Goal: Information Seeking & Learning: Compare options

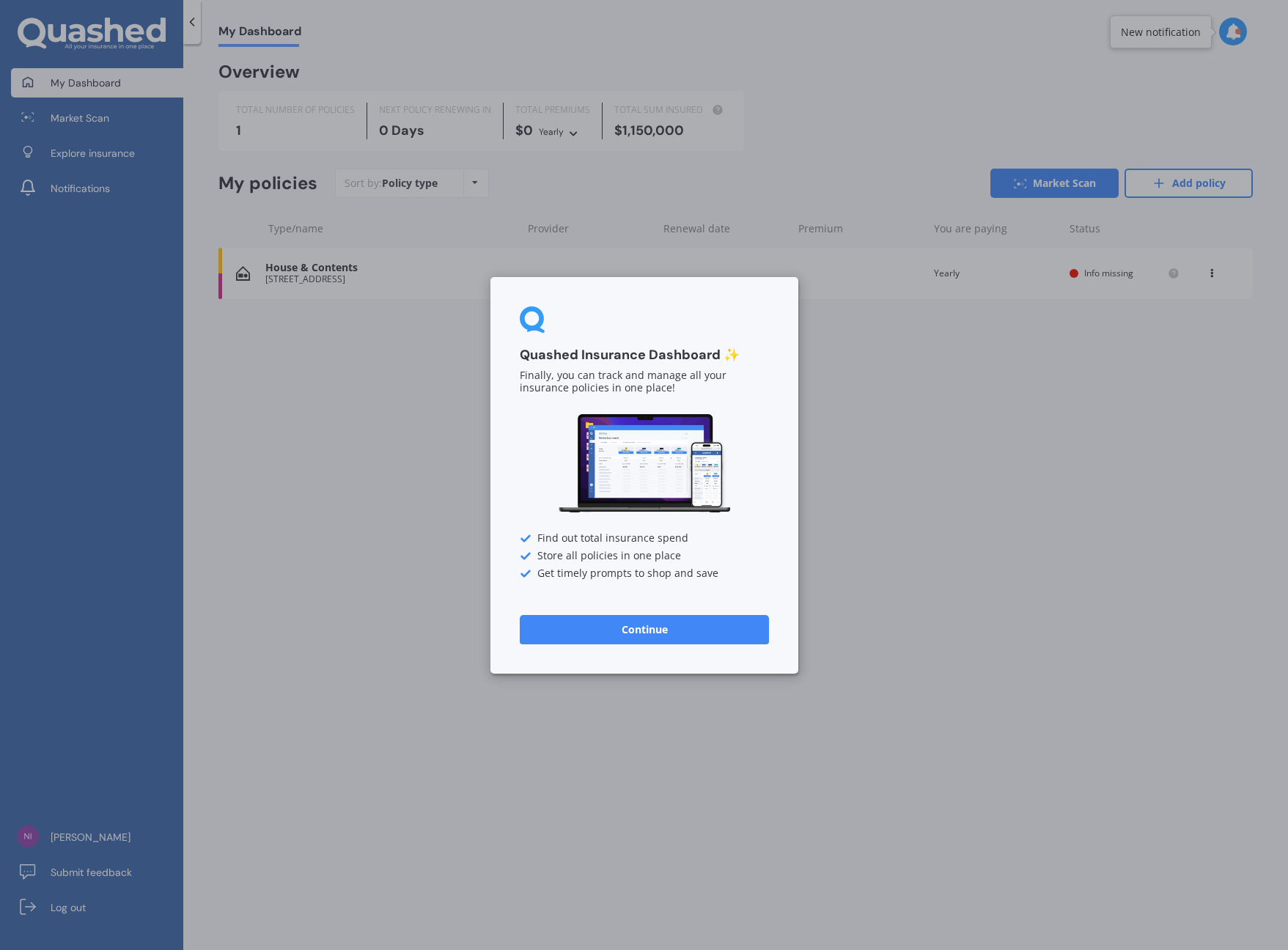
click at [629, 630] on button "Continue" at bounding box center [644, 629] width 250 height 29
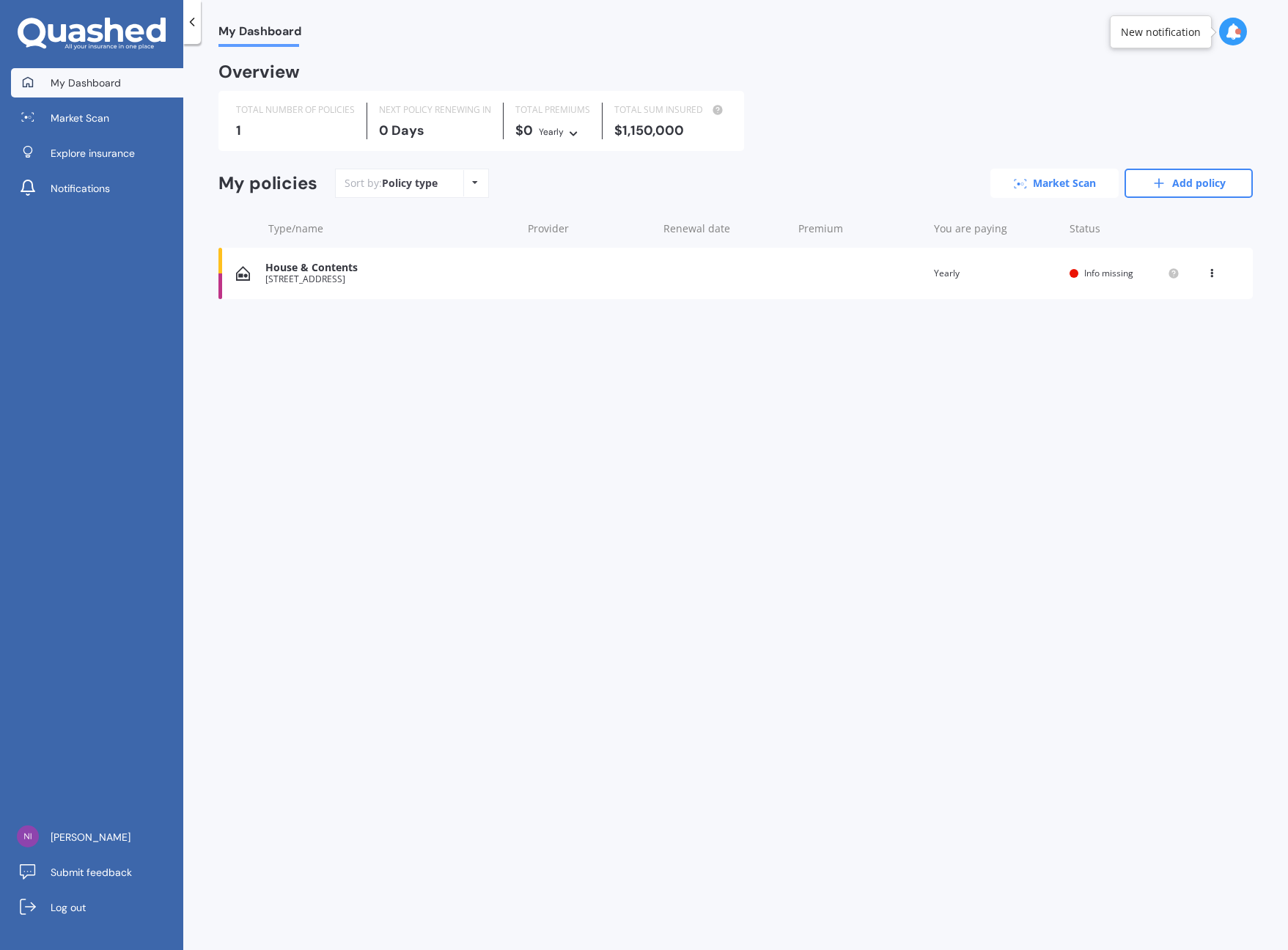
click at [1063, 185] on link "Market Scan" at bounding box center [1055, 183] width 128 height 29
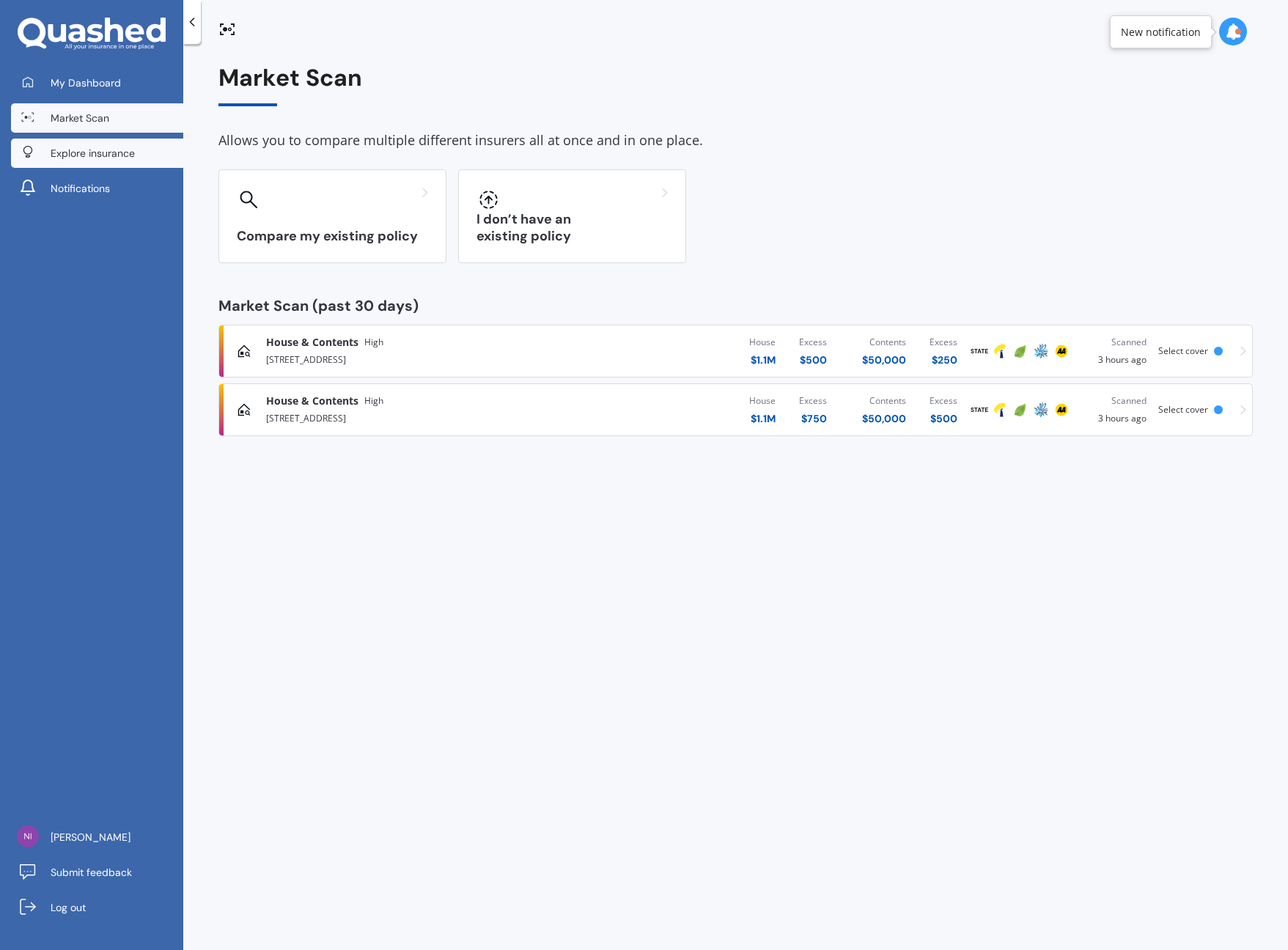
click at [145, 159] on link "Explore insurance" at bounding box center [97, 153] width 172 height 29
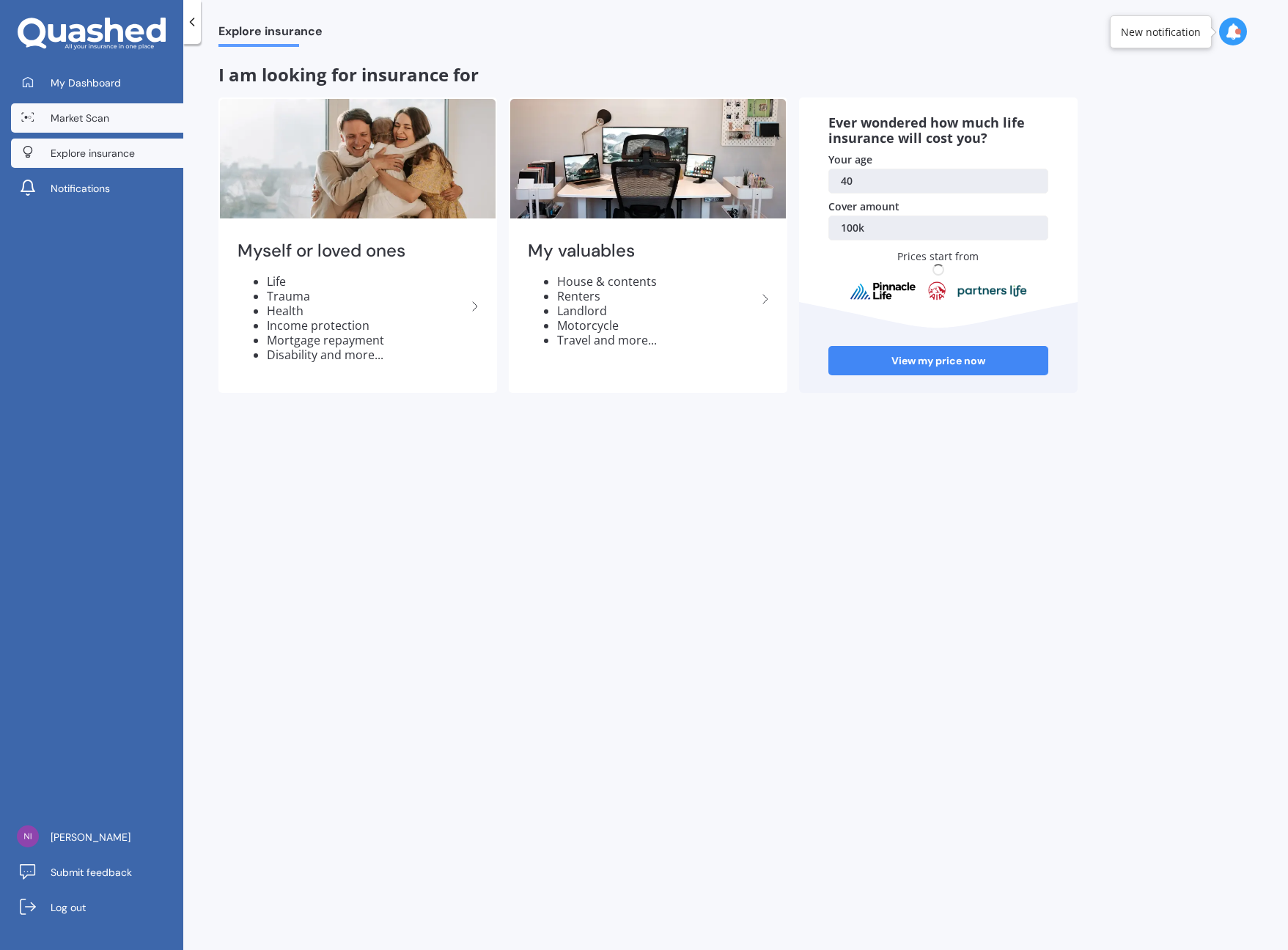
click at [66, 130] on link "Market Scan" at bounding box center [97, 118] width 172 height 29
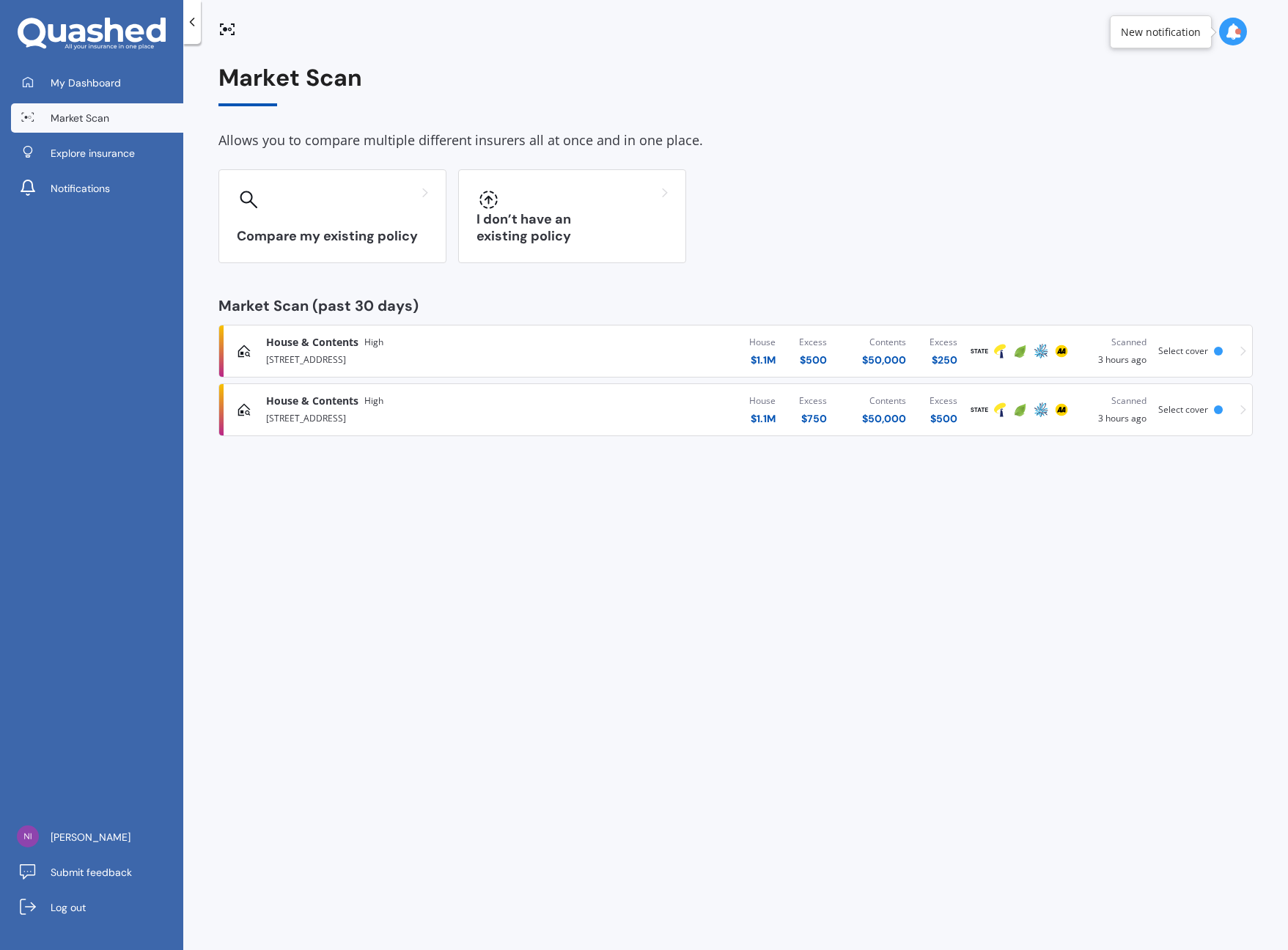
click at [195, 32] on div at bounding box center [192, 22] width 18 height 44
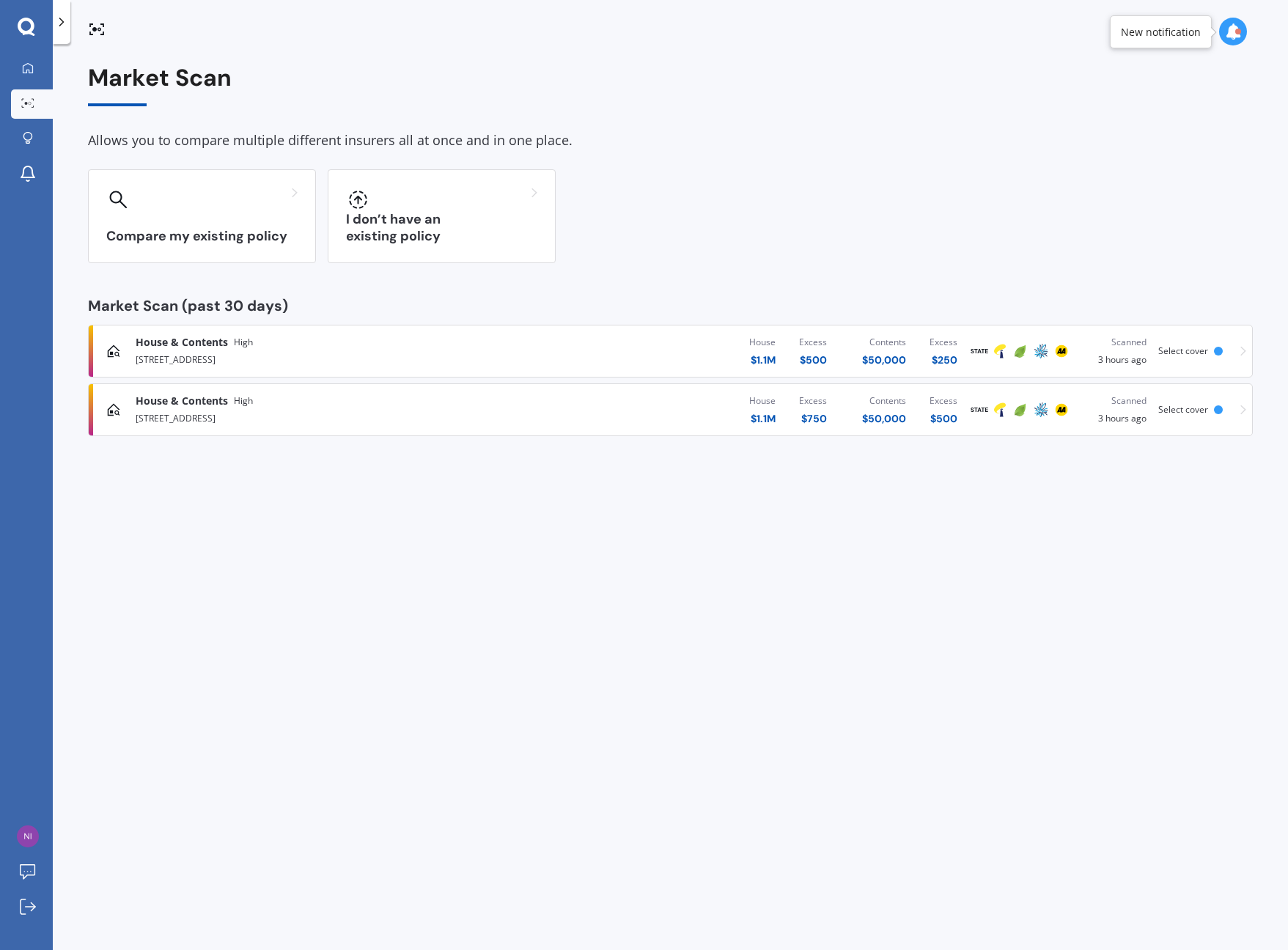
click at [69, 35] on div at bounding box center [61, 22] width 18 height 44
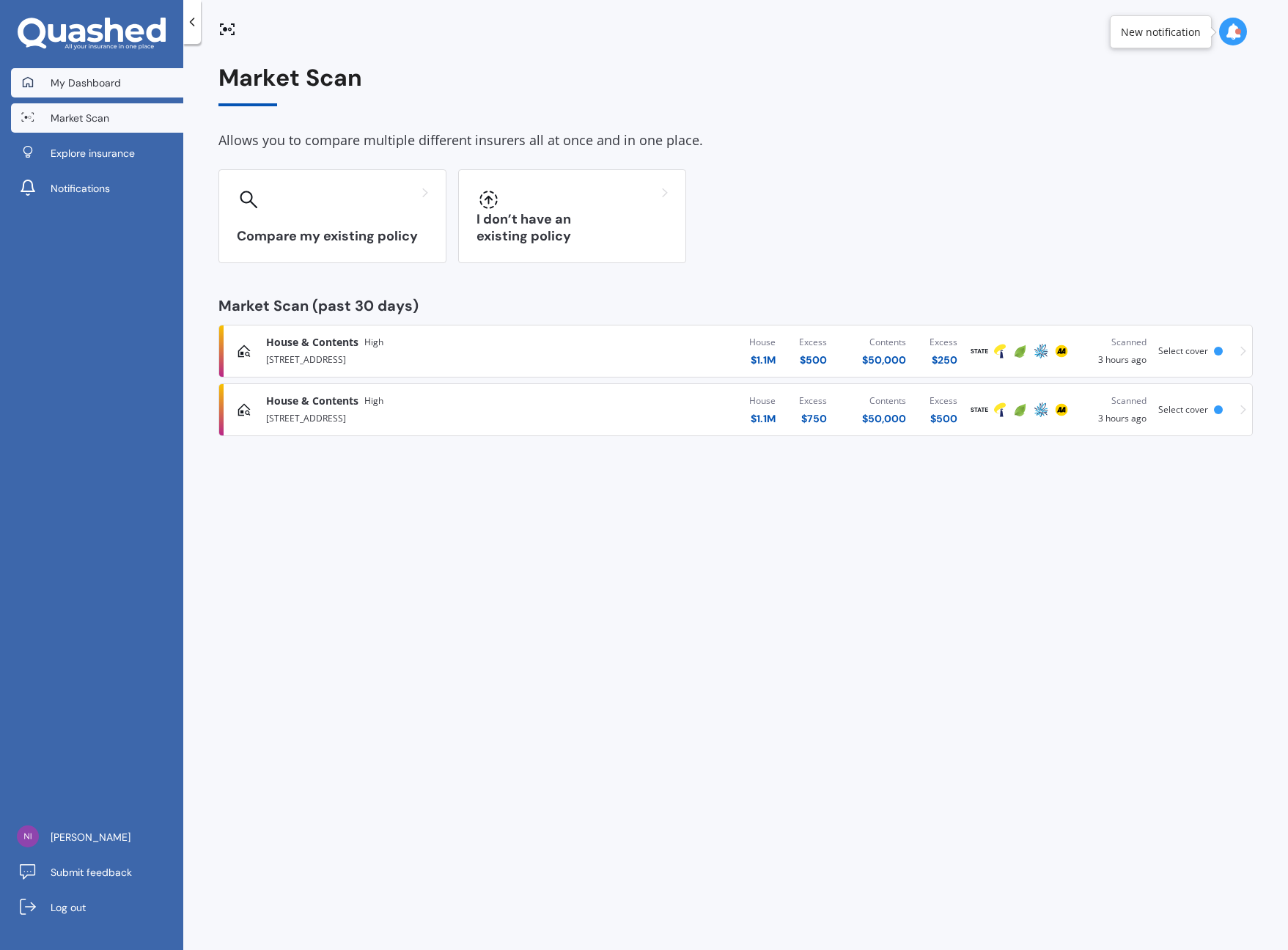
click at [72, 83] on span "My Dashboard" at bounding box center [85, 82] width 70 height 14
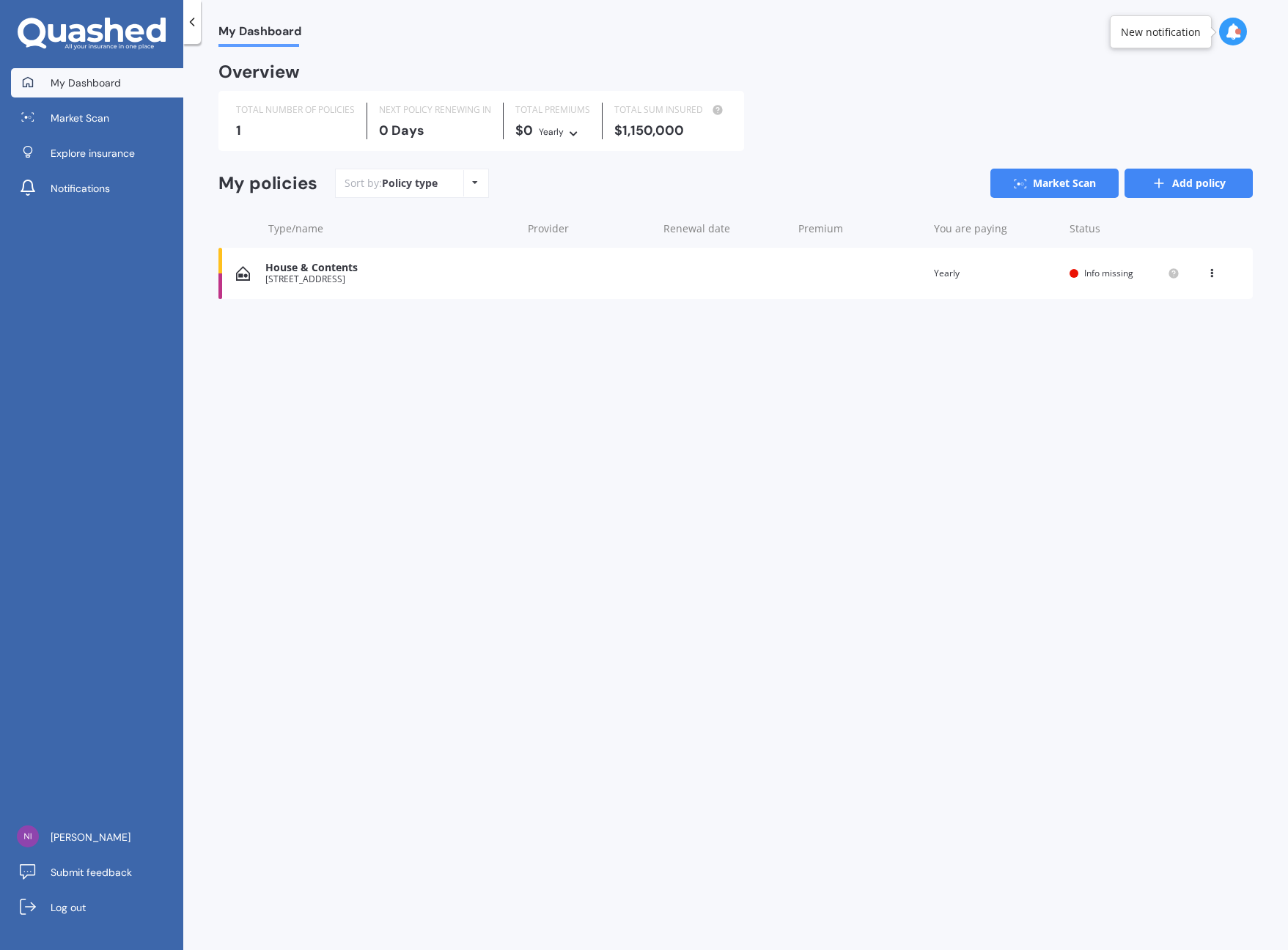
click at [1158, 182] on icon at bounding box center [1158, 183] width 14 height 14
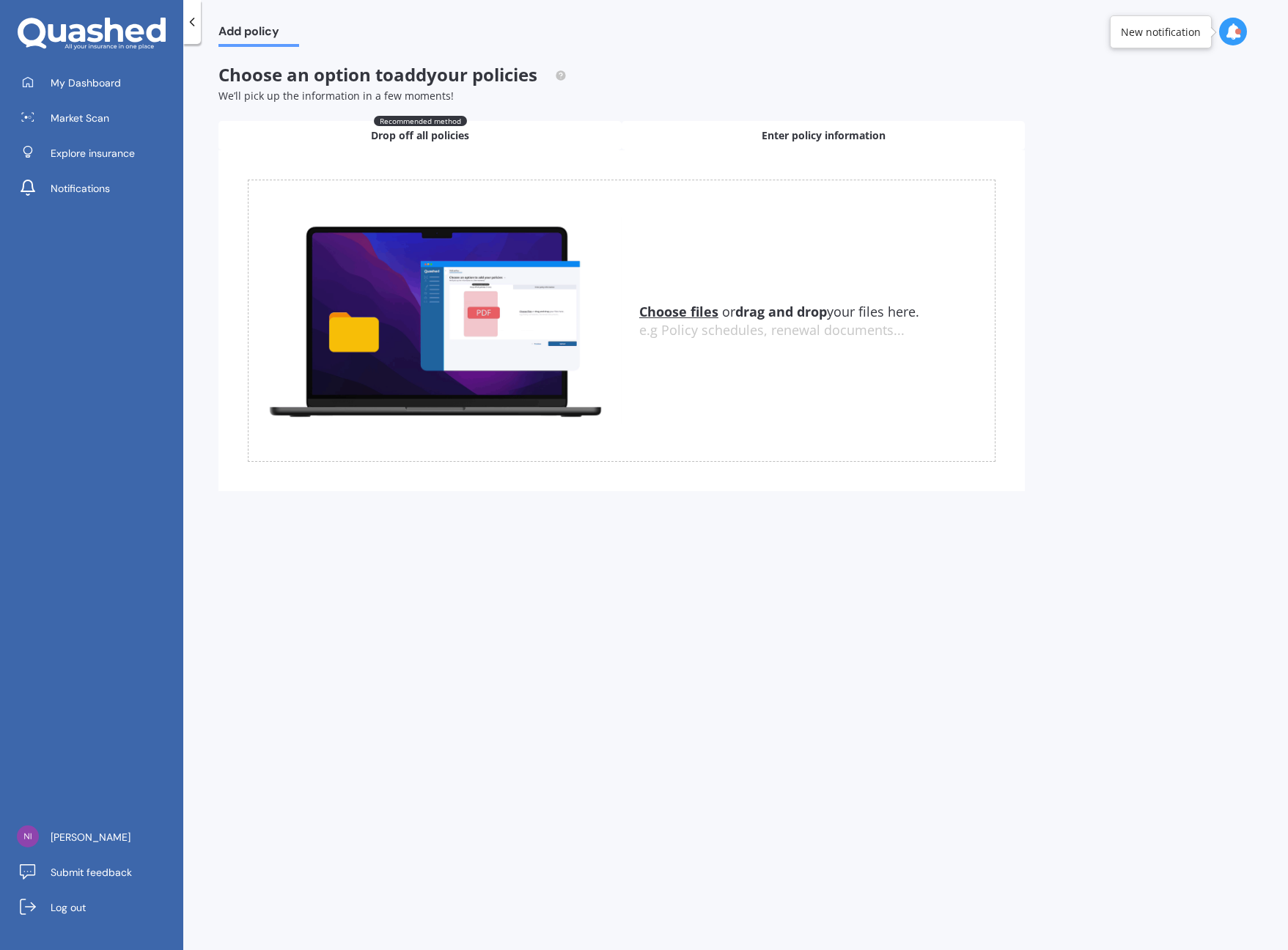
click at [871, 137] on span "Enter policy information" at bounding box center [823, 135] width 124 height 14
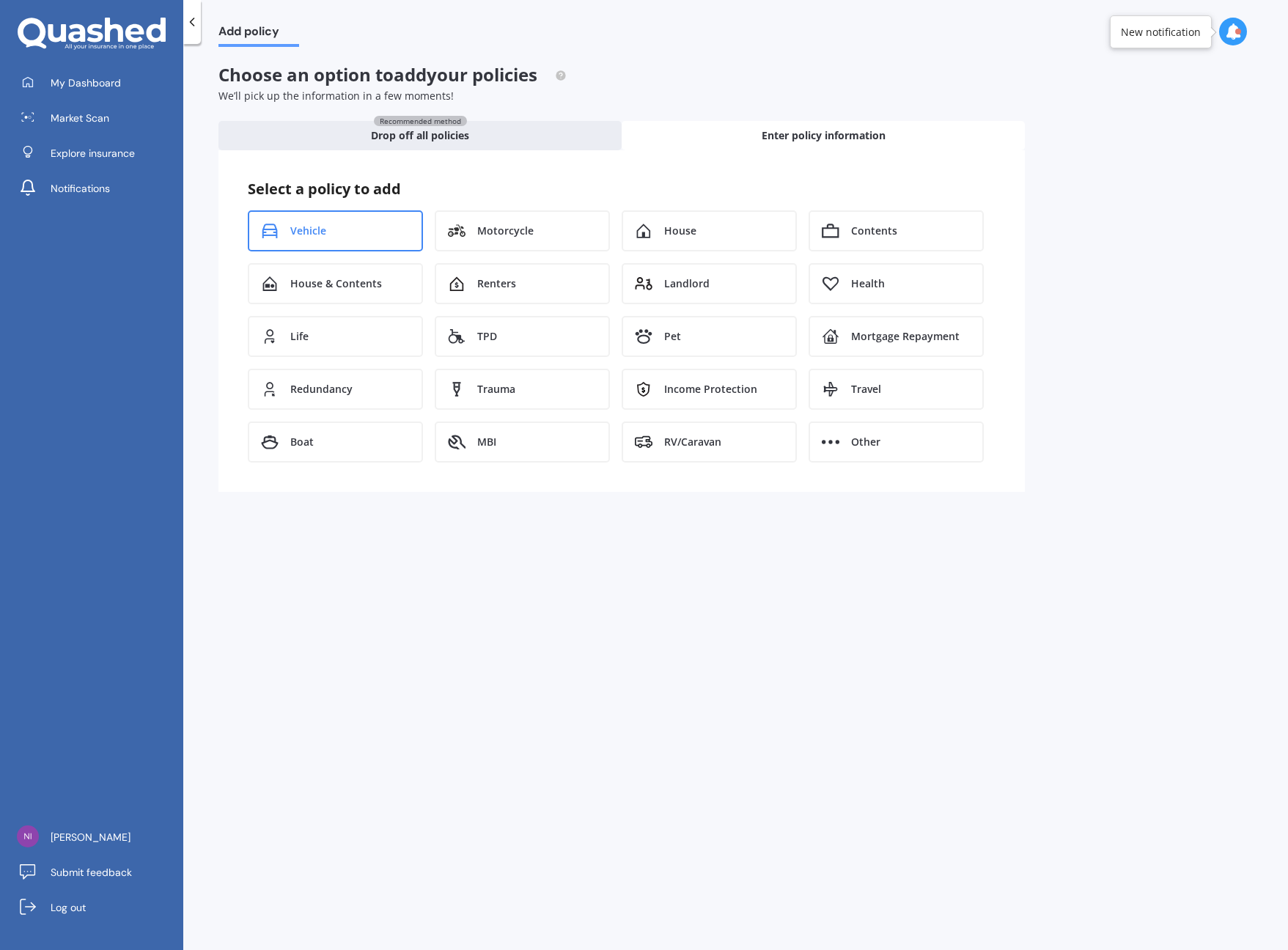
click at [375, 227] on div "Vehicle" at bounding box center [336, 231] width 175 height 41
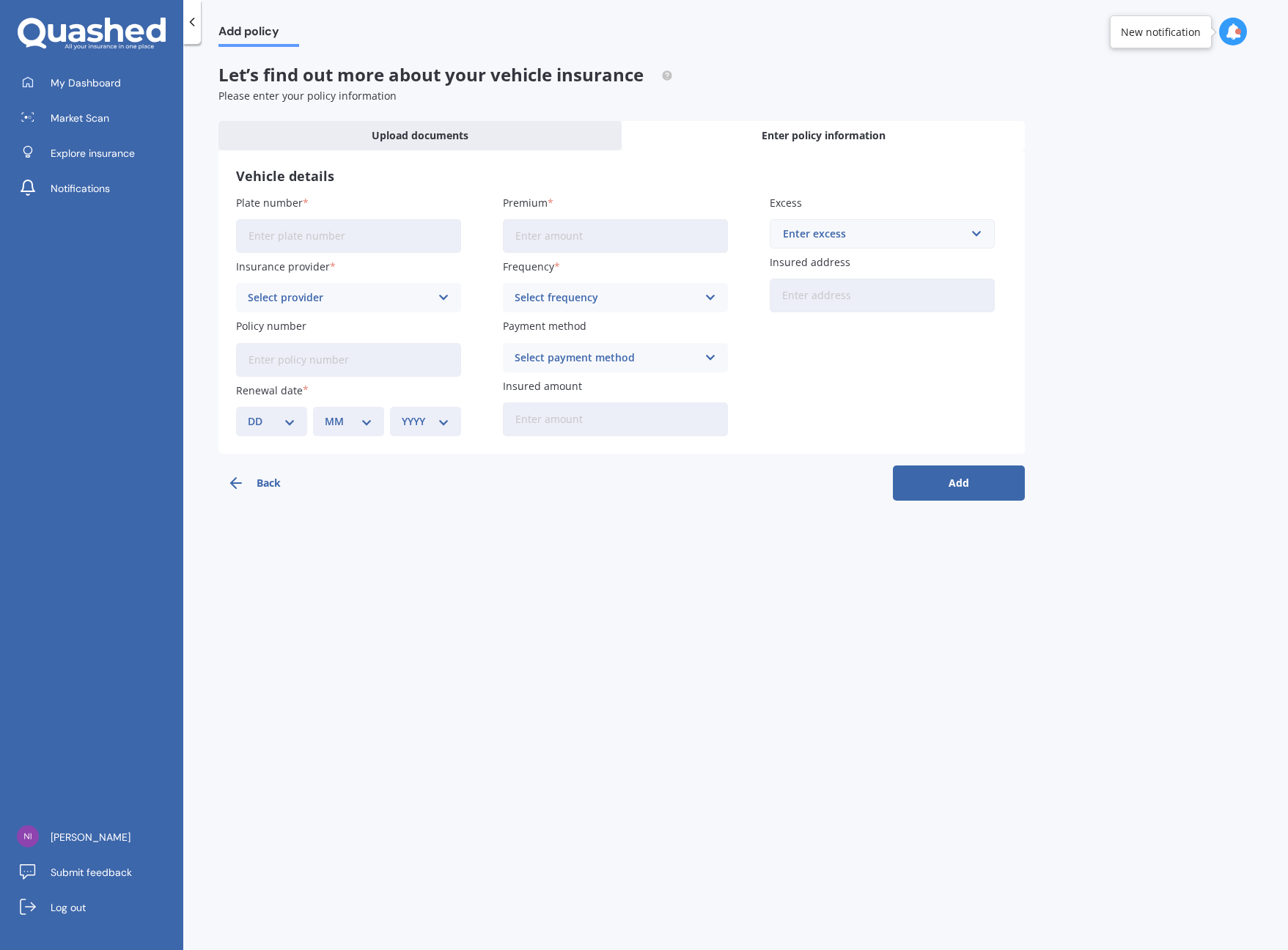
click at [415, 239] on input "Plate number" at bounding box center [348, 236] width 225 height 34
paste input "QMF825"
type input "QMF825"
click at [389, 303] on div "Select provider" at bounding box center [339, 297] width 182 height 16
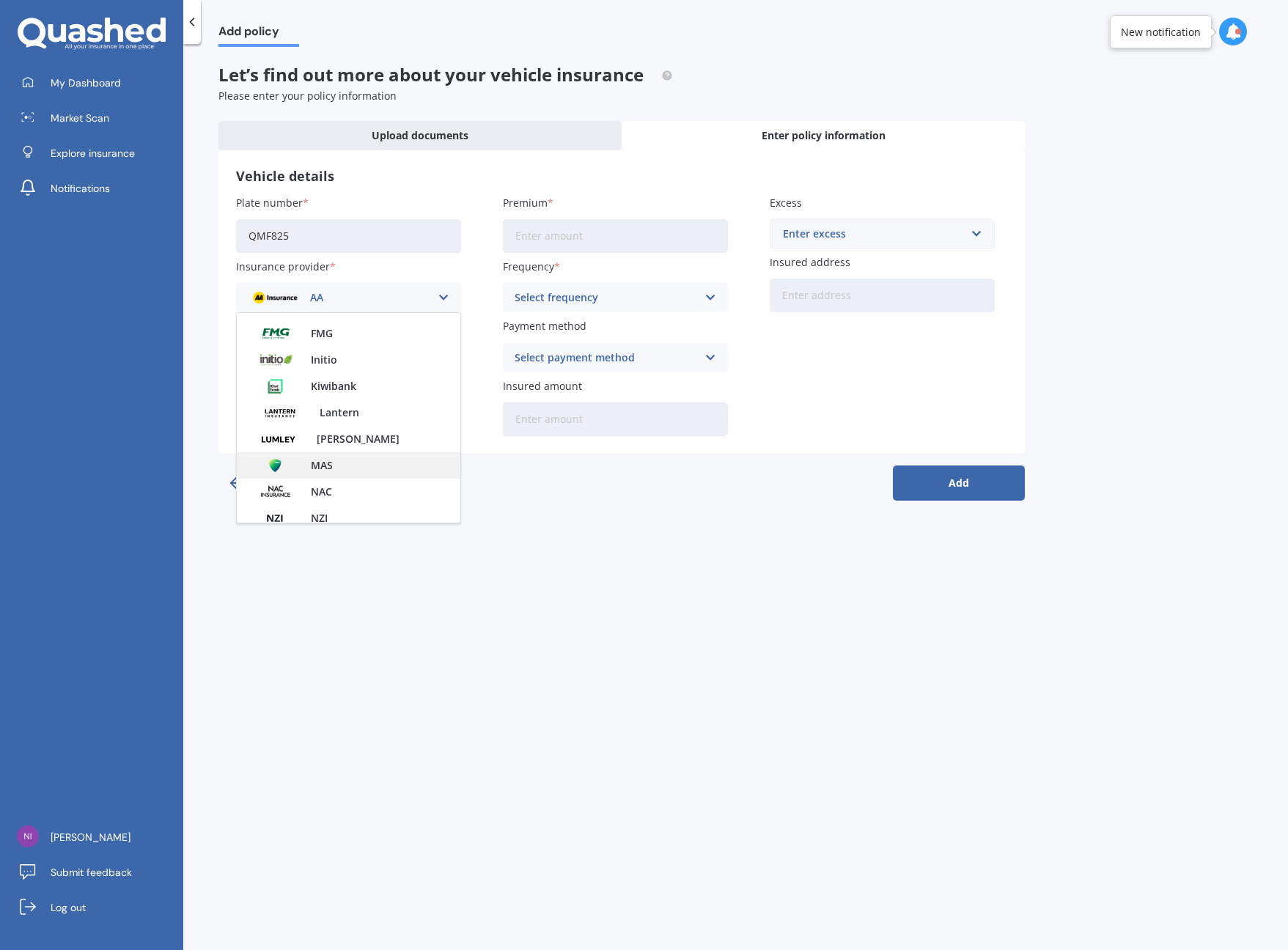
scroll to position [456, 0]
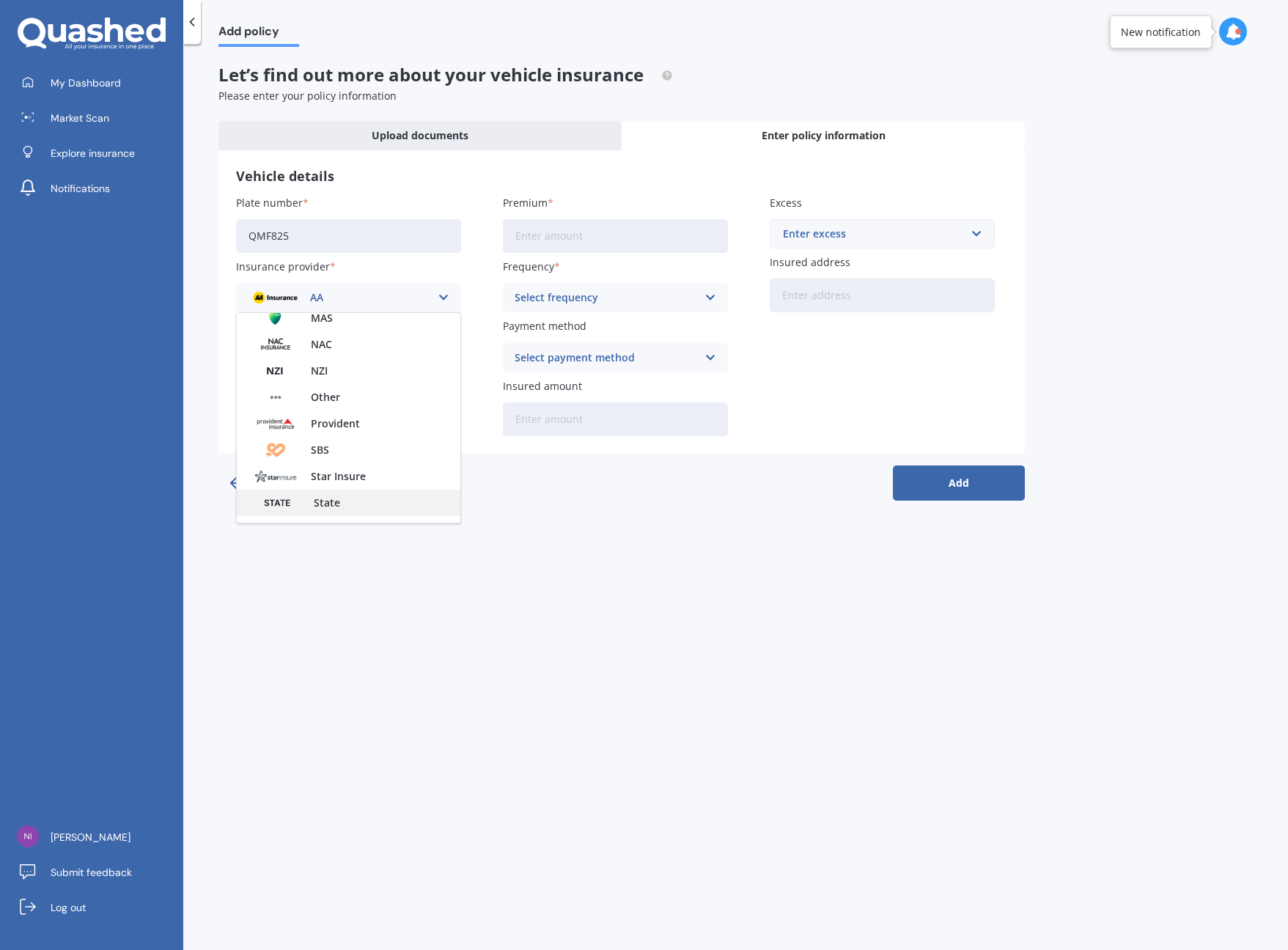
click at [346, 495] on div "State" at bounding box center [348, 503] width 224 height 27
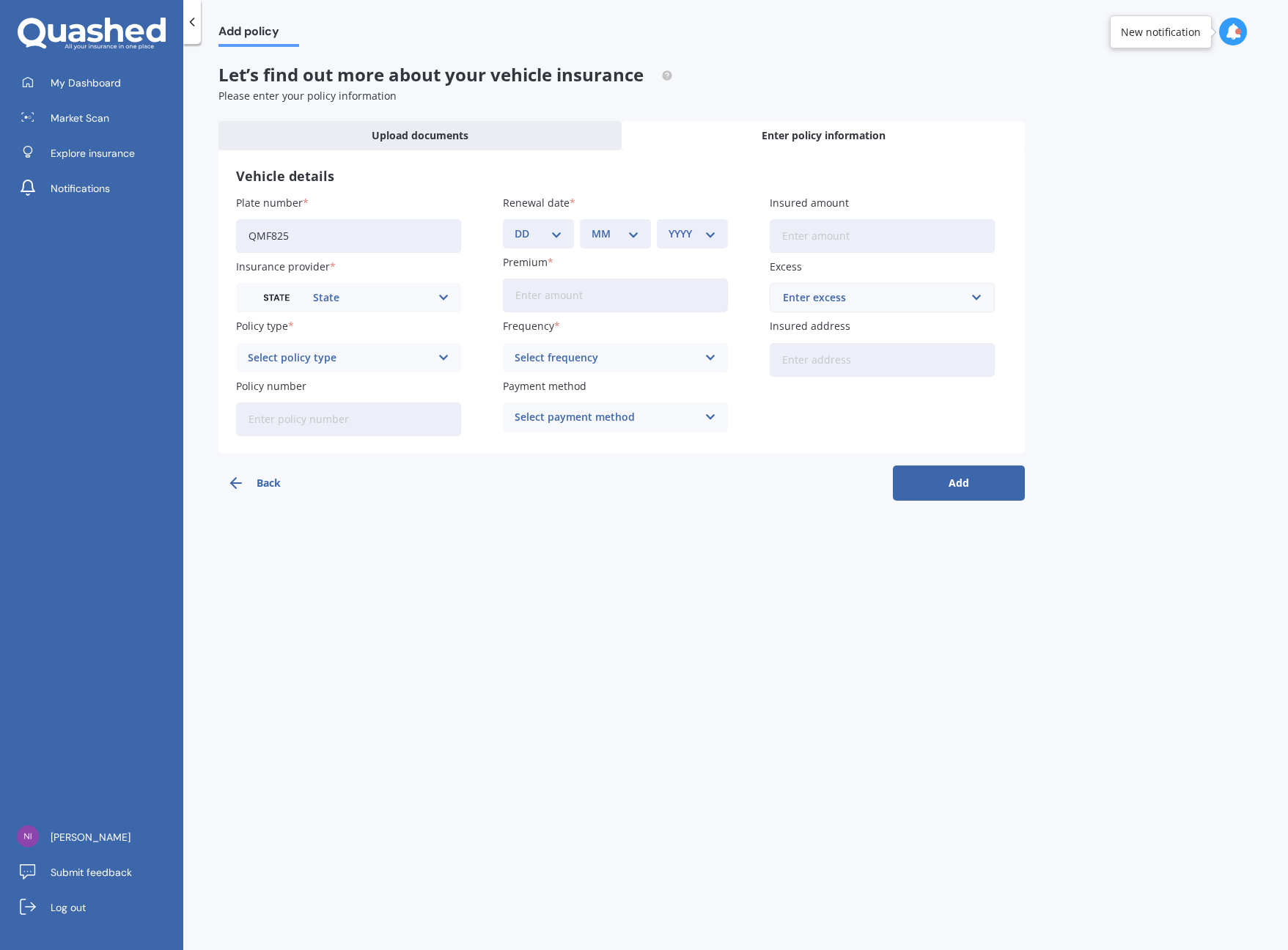
click at [362, 353] on div "Select policy type" at bounding box center [339, 357] width 182 height 16
click at [334, 385] on div "Comprehensive" at bounding box center [348, 386] width 224 height 27
click at [246, 476] on button "Back" at bounding box center [284, 483] width 132 height 35
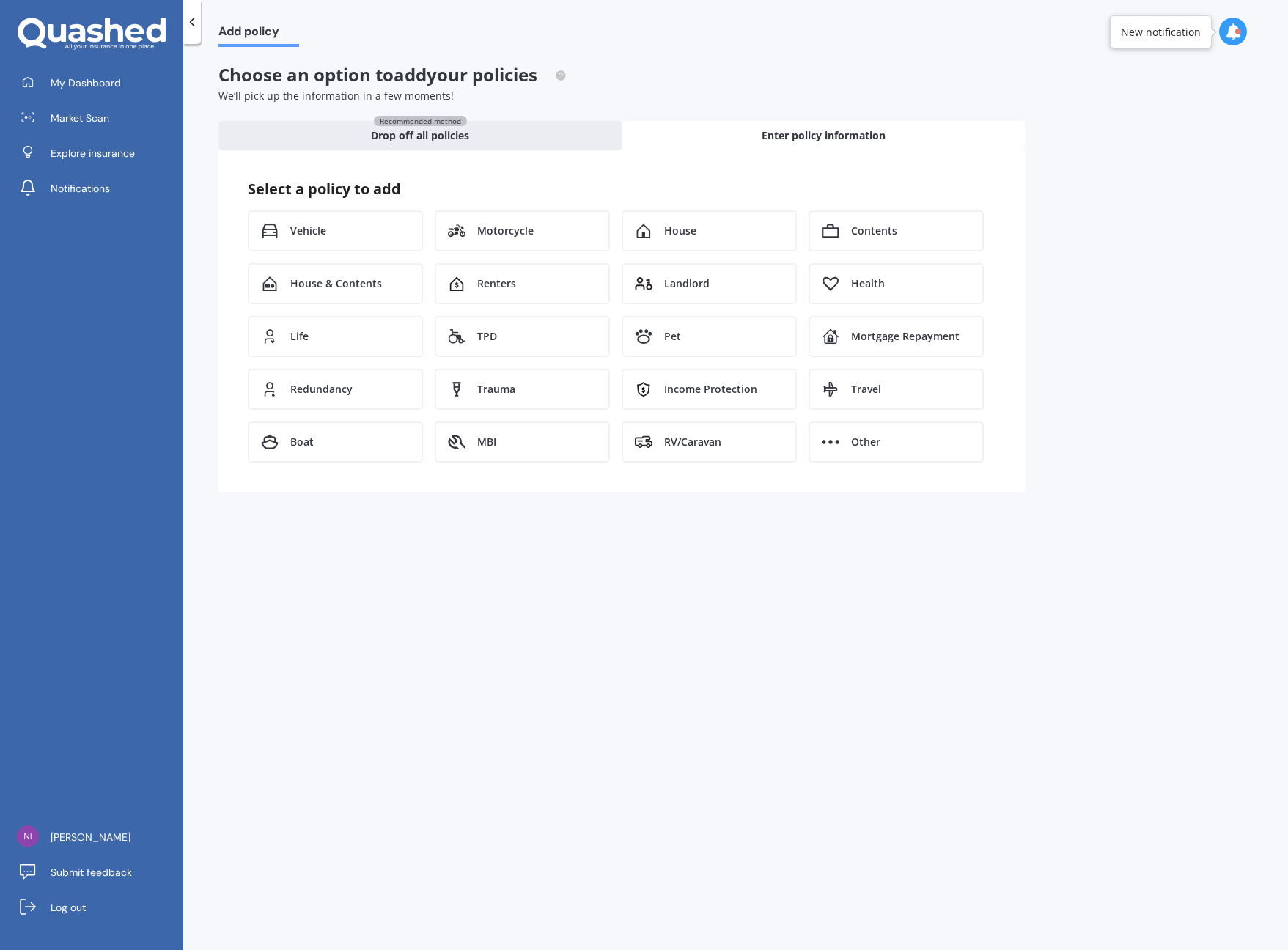
click at [193, 27] on icon at bounding box center [192, 21] width 14 height 14
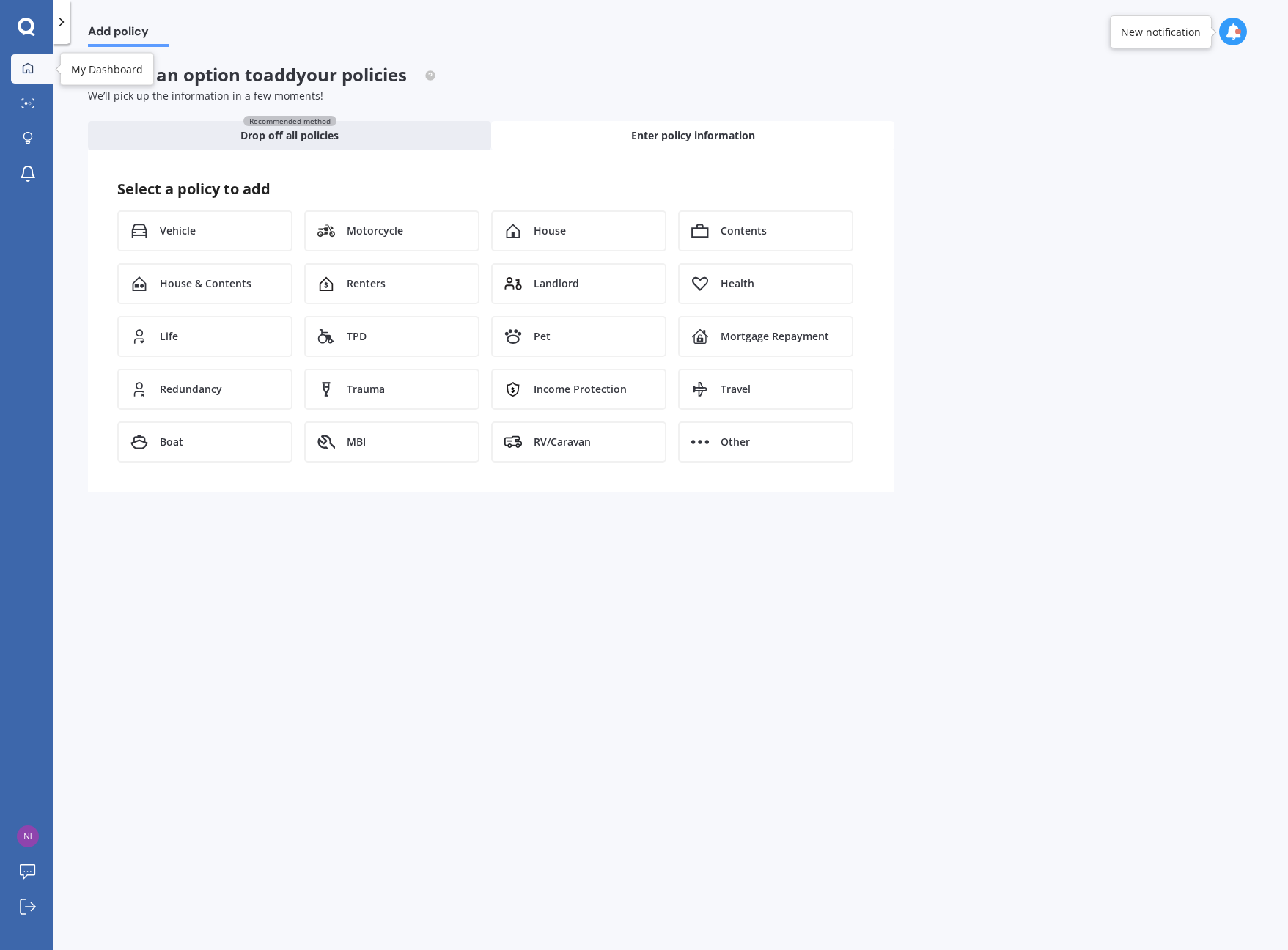
click at [36, 70] on div at bounding box center [27, 69] width 22 height 13
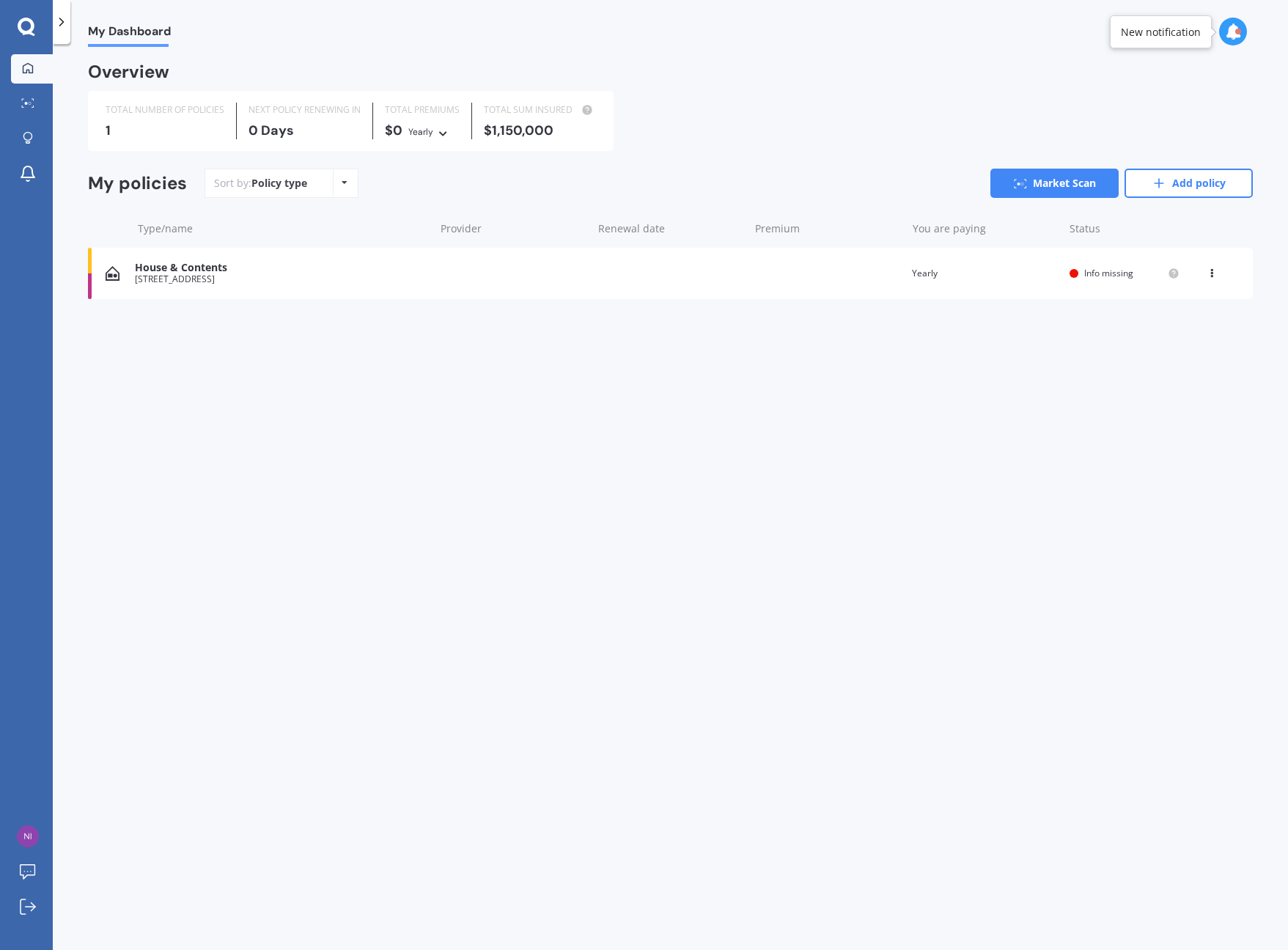
click at [289, 428] on div "My Dashboard Overview TOTAL NUMBER OF POLICIES 1 NEXT POLICY RENEWING [DATE] TO…" at bounding box center [670, 499] width 1235 height 906
click at [277, 176] on div "Policy type" at bounding box center [279, 183] width 56 height 14
click at [424, 182] on div "Sort by: Policy type Policy type Alphabetical Date added Renewing next Market S…" at bounding box center [728, 183] width 1048 height 29
click at [37, 137] on div at bounding box center [27, 139] width 22 height 14
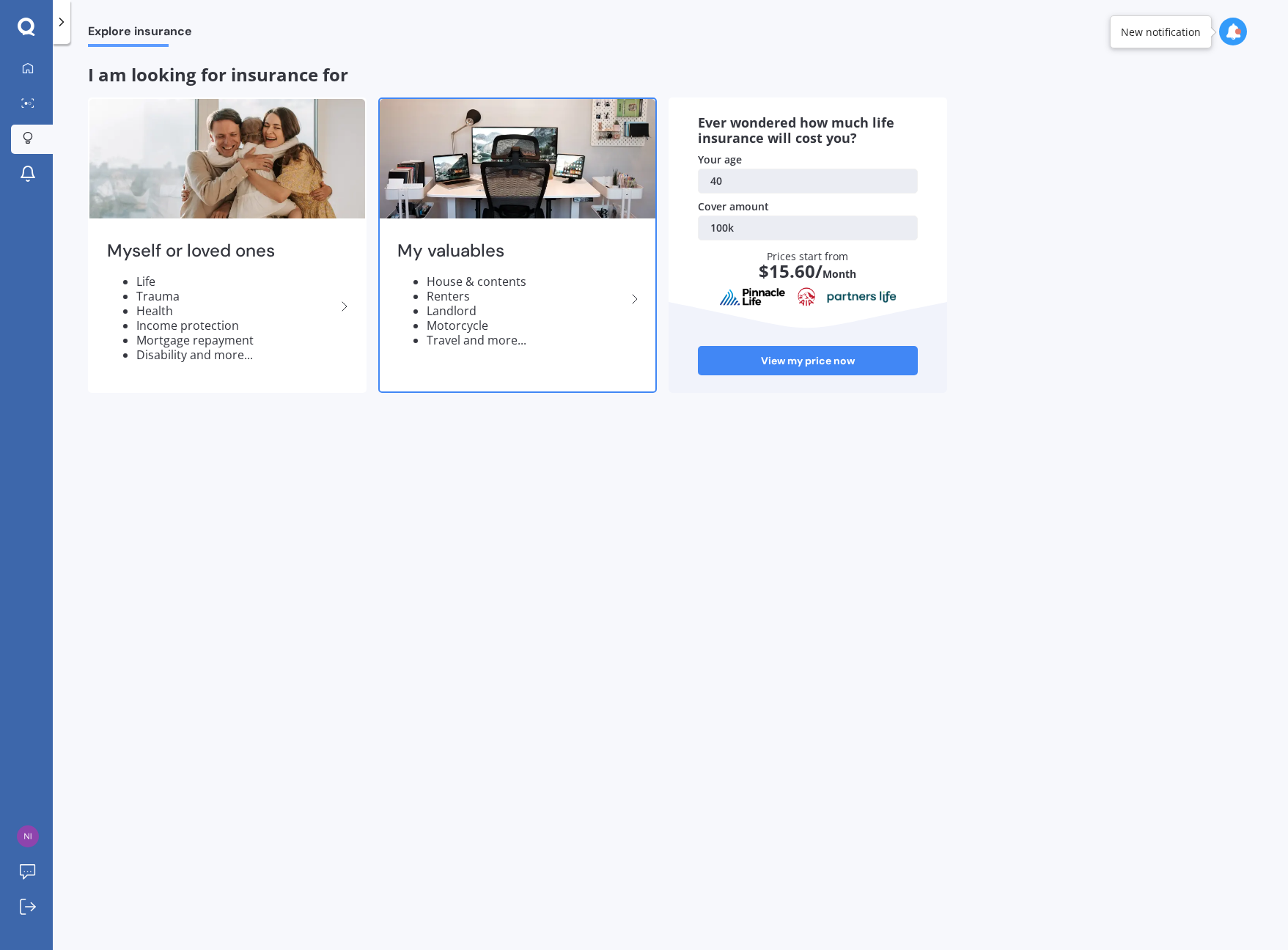
click at [499, 294] on li "Renters" at bounding box center [526, 295] width 199 height 14
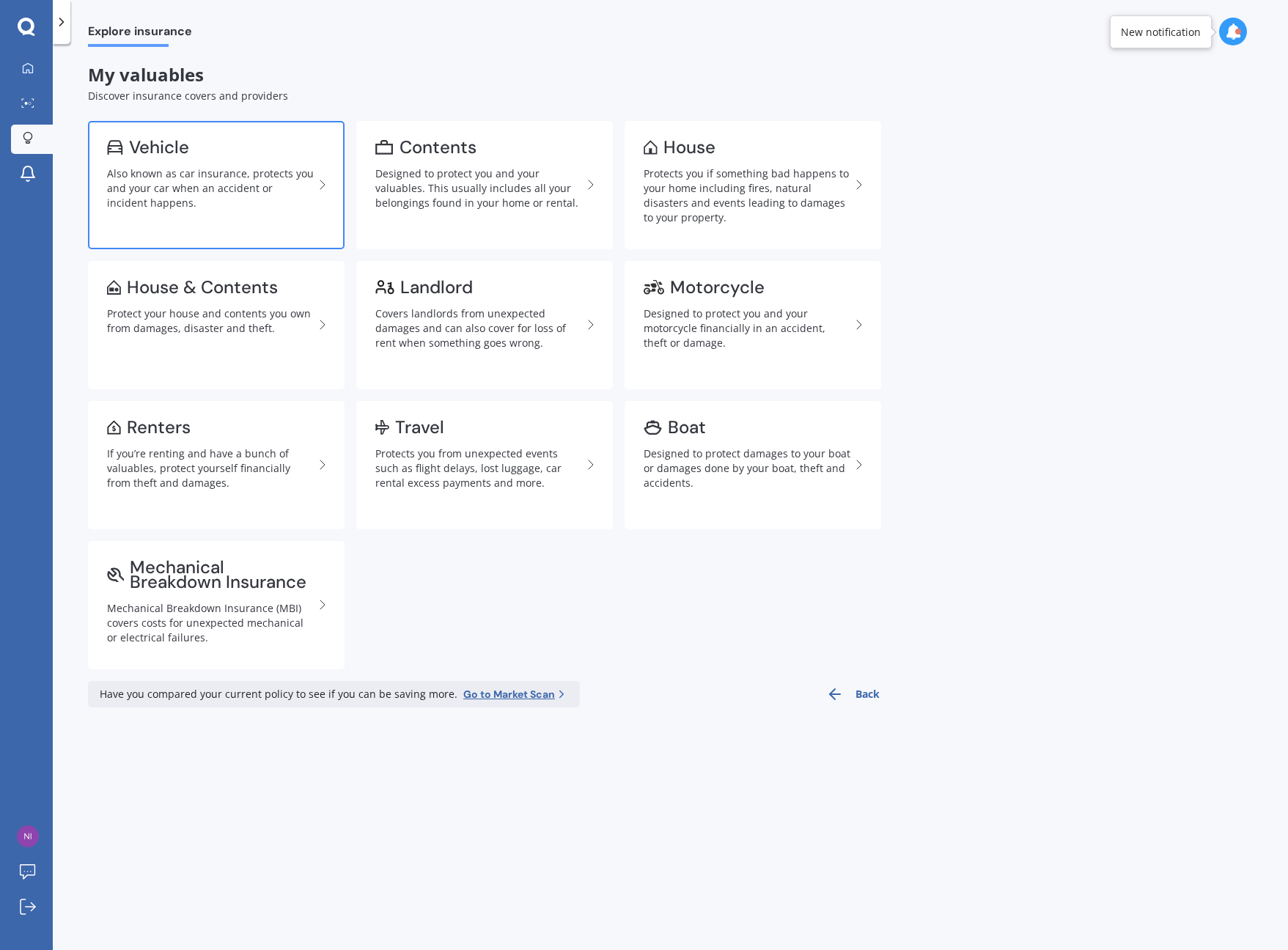
click at [293, 188] on div "Also known as car insurance, protects you and your car when an accident or inci…" at bounding box center [210, 188] width 207 height 44
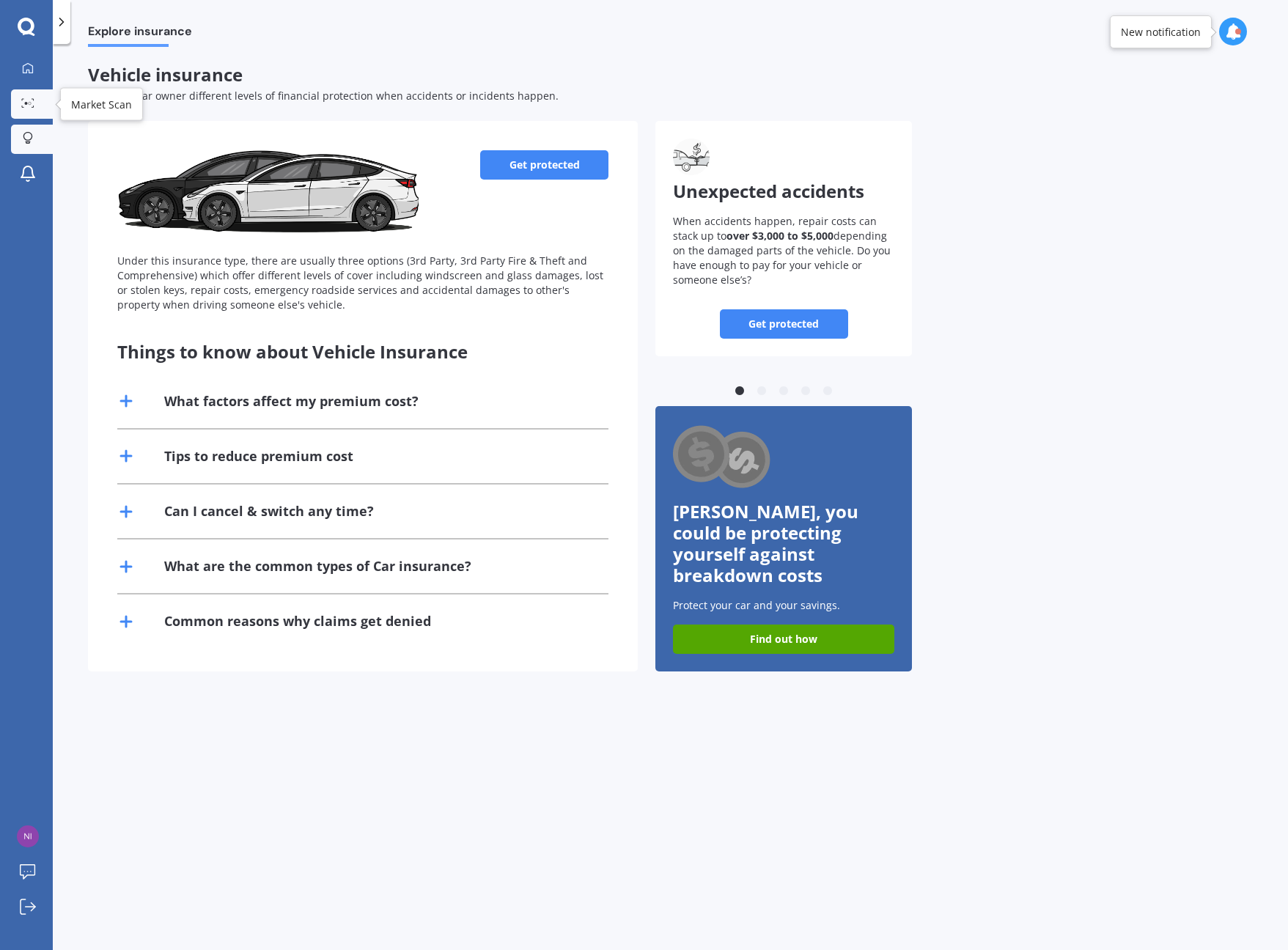
click at [22, 101] on icon at bounding box center [23, 100] width 2 height 2
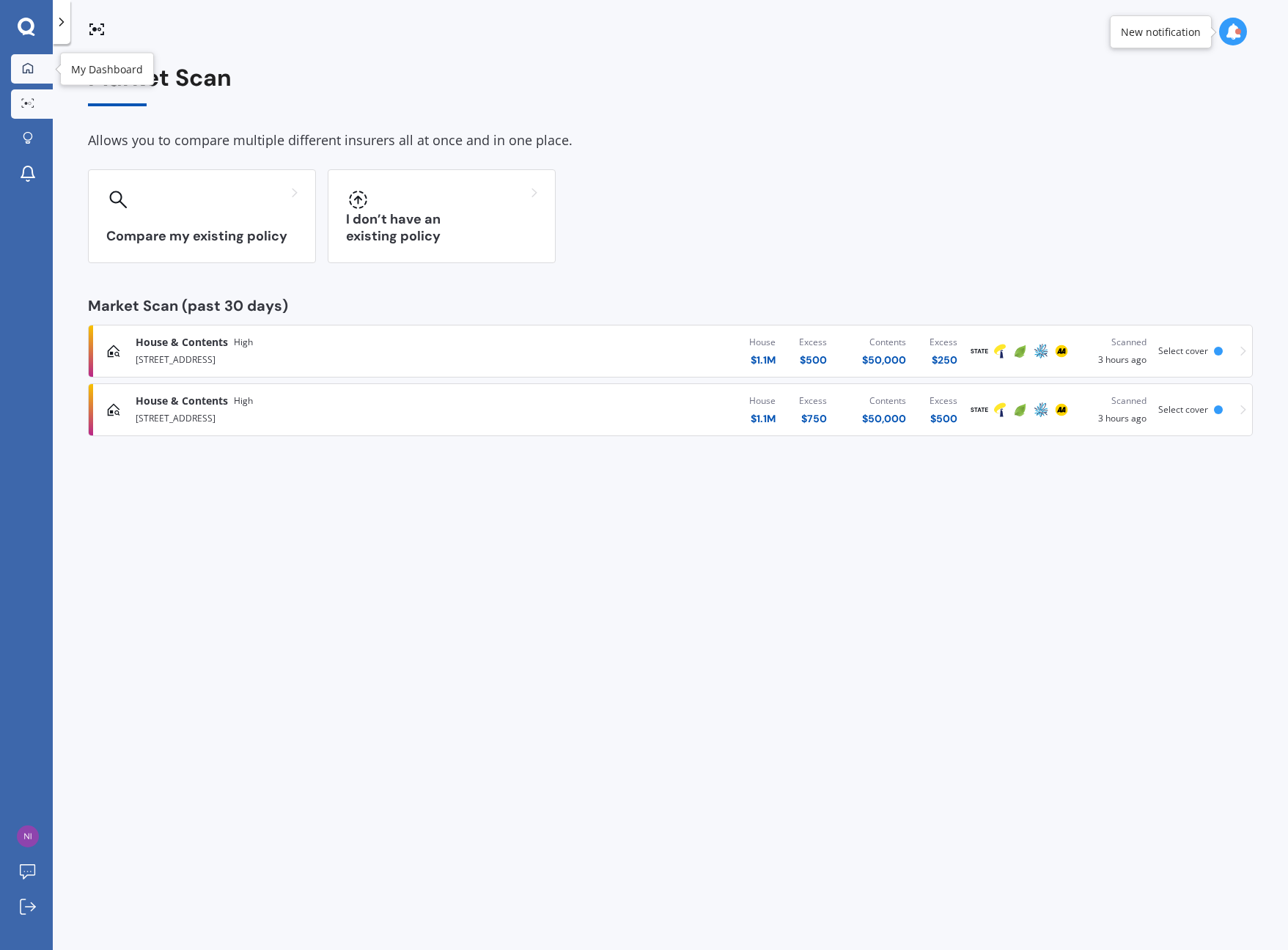
click at [31, 70] on icon at bounding box center [27, 68] width 11 height 11
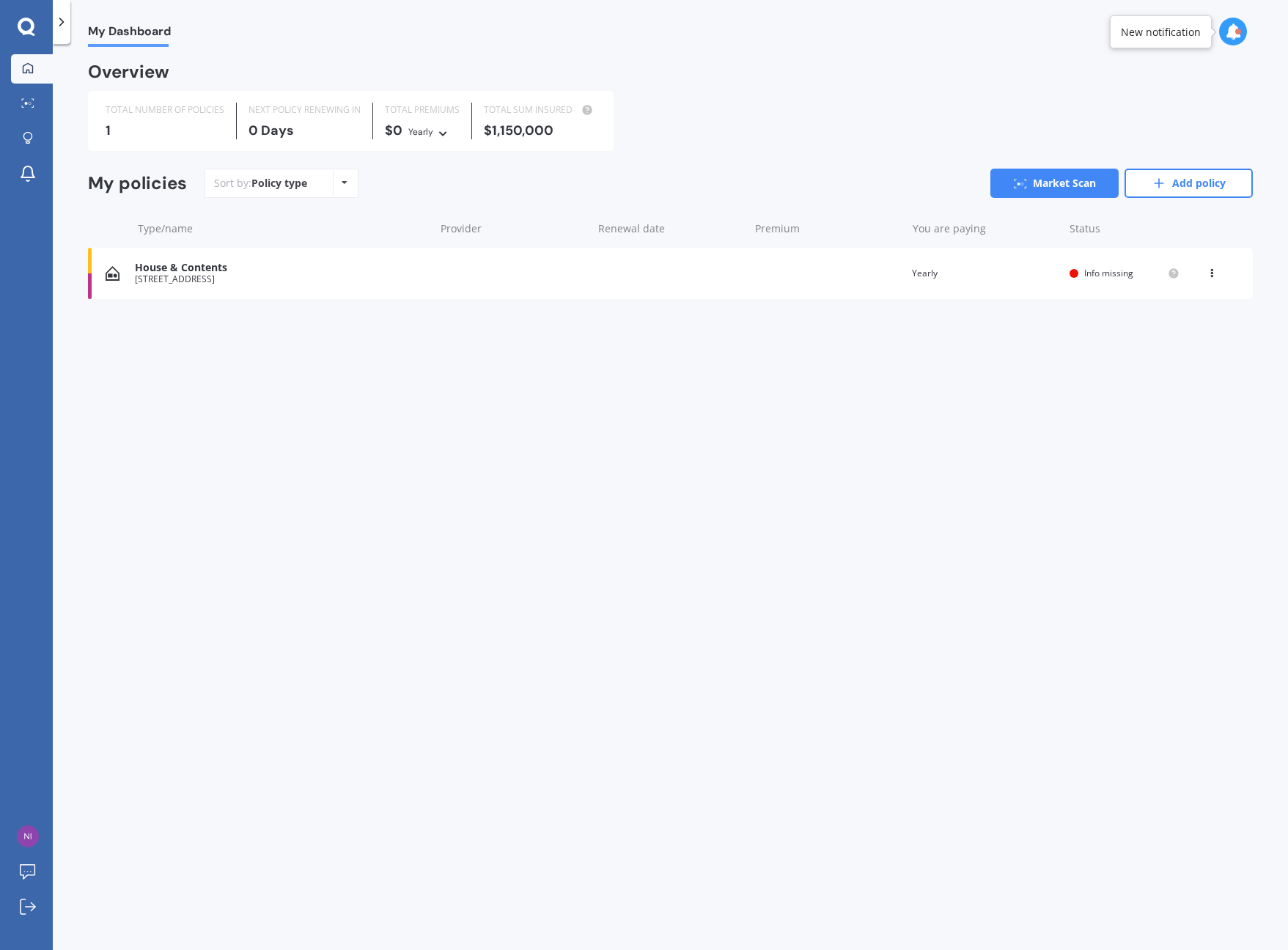
click at [26, 30] on icon at bounding box center [26, 27] width 18 height 19
click at [783, 458] on div "My Dashboard Overview TOTAL NUMBER OF POLICIES 1 NEXT POLICY RENEWING [DATE] TO…" at bounding box center [670, 499] width 1235 height 906
click at [346, 189] on div "Policy type Alphabetical Date added Renewing next" at bounding box center [344, 183] width 23 height 27
click at [390, 186] on div "Sort by: Policy type Policy type Alphabetical Date added Renewing next Market S…" at bounding box center [728, 183] width 1048 height 29
click at [1191, 188] on link "Add policy" at bounding box center [1188, 183] width 128 height 29
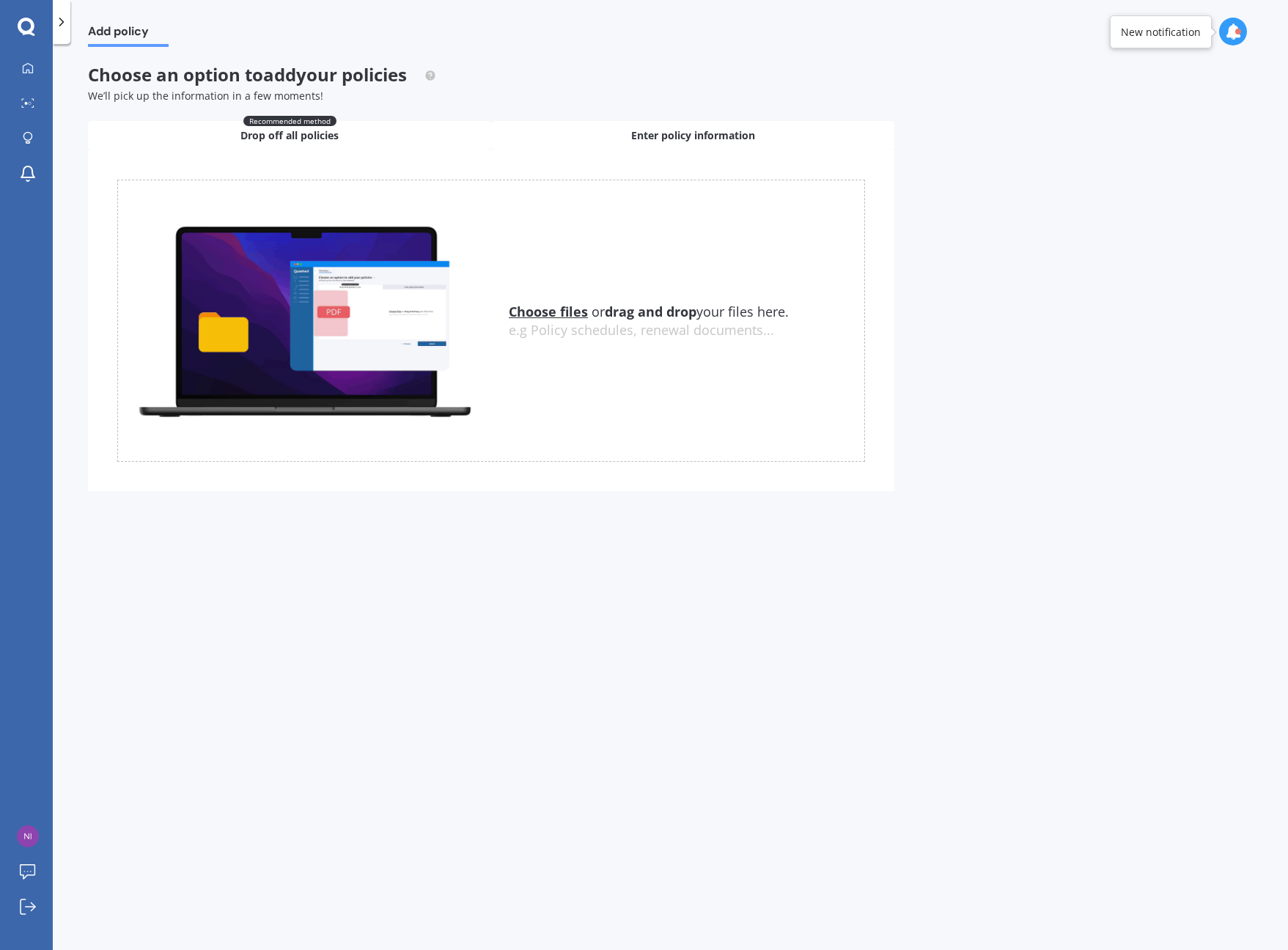
click at [722, 139] on span "Enter policy information" at bounding box center [693, 135] width 124 height 14
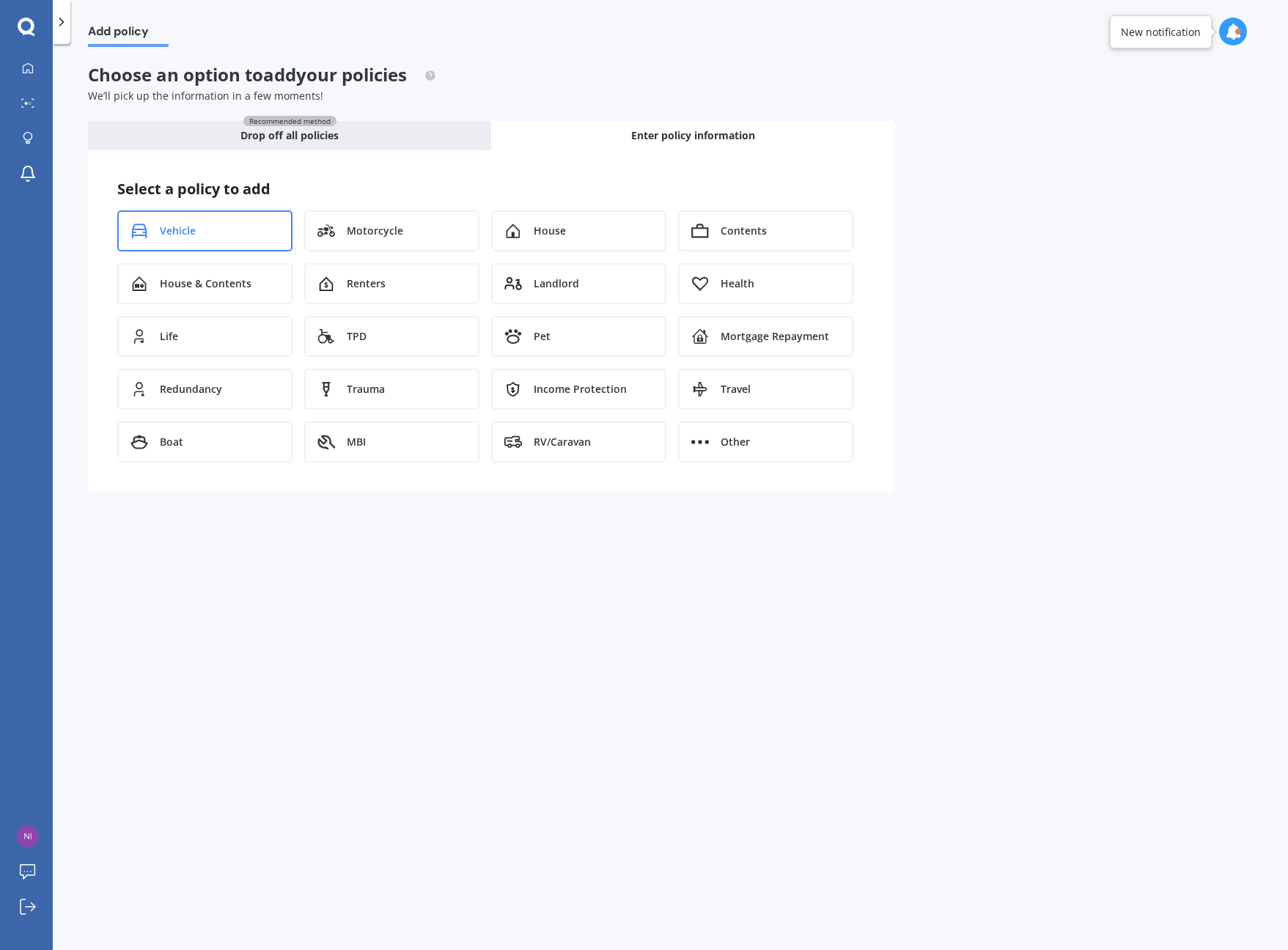
click at [217, 235] on div "Vehicle" at bounding box center [205, 231] width 175 height 41
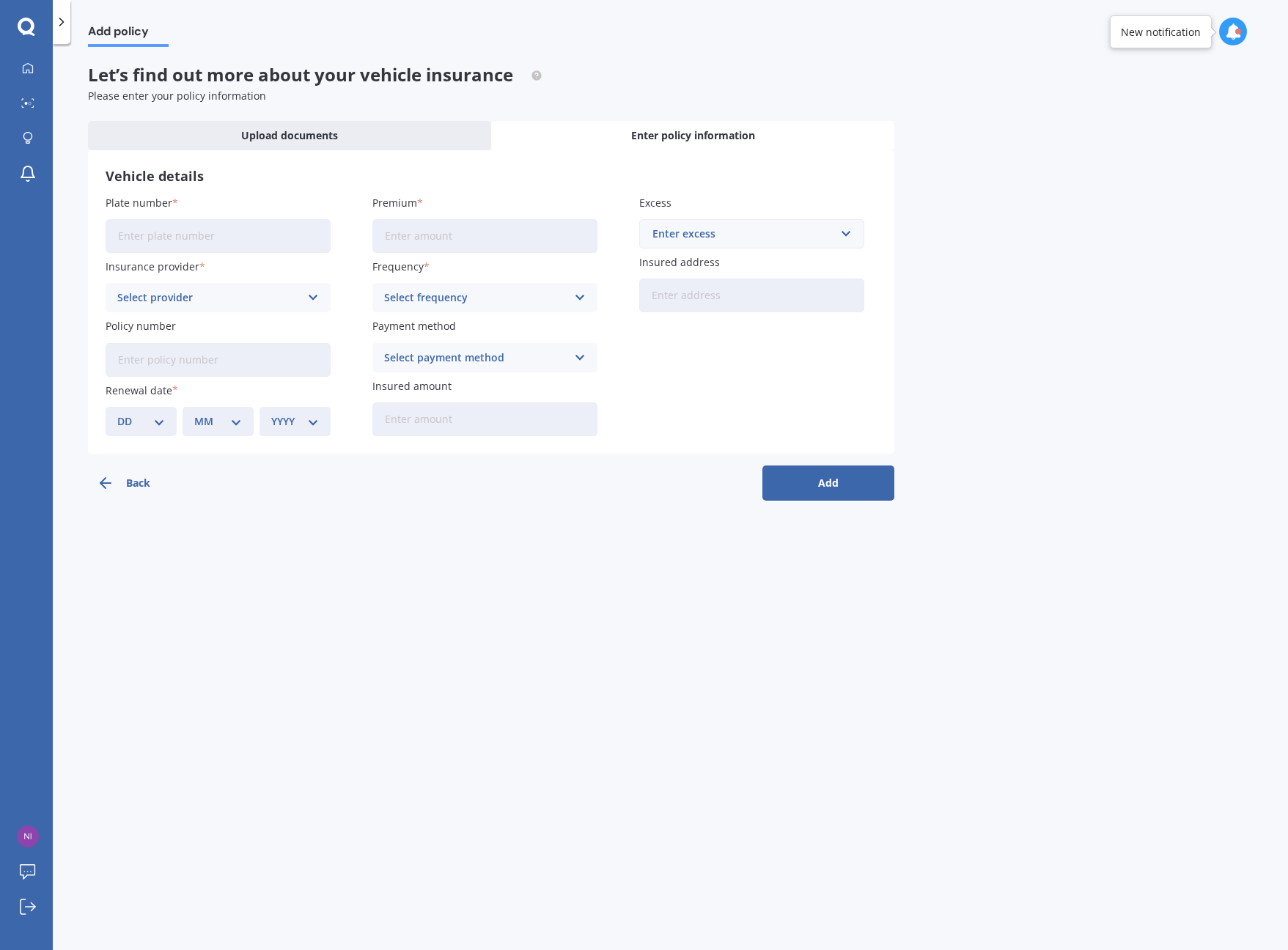
click at [208, 239] on input "Plate number" at bounding box center [217, 236] width 225 height 34
paste input "QMF825"
type input "QMF825"
click at [217, 294] on div "Select provider" at bounding box center [208, 297] width 182 height 16
click at [480, 581] on div "Add policy Let’s find out more about your vehicle insurance Please enter your p…" at bounding box center [670, 499] width 1235 height 906
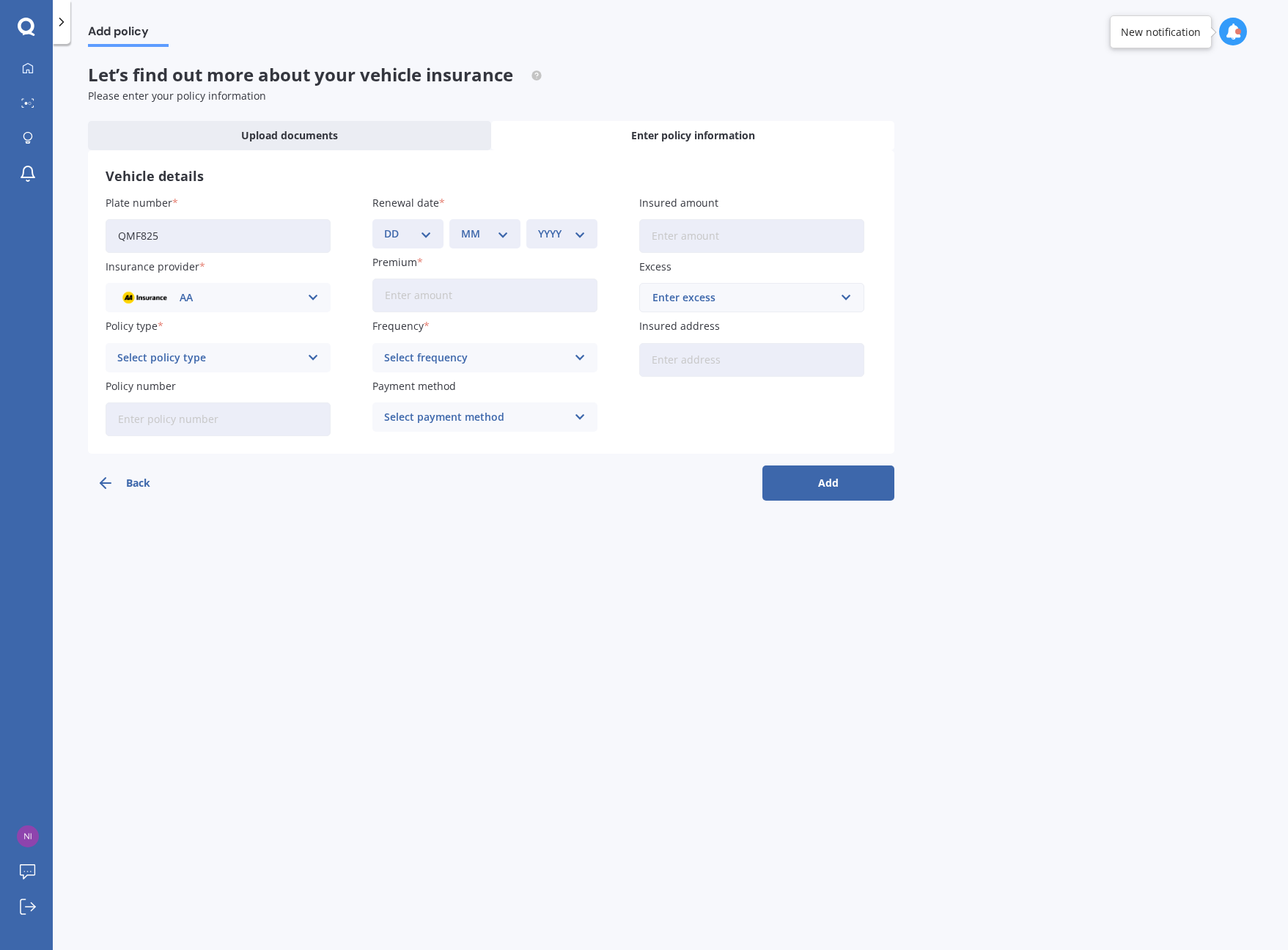
click at [270, 299] on div "AA" at bounding box center [208, 297] width 182 height 16
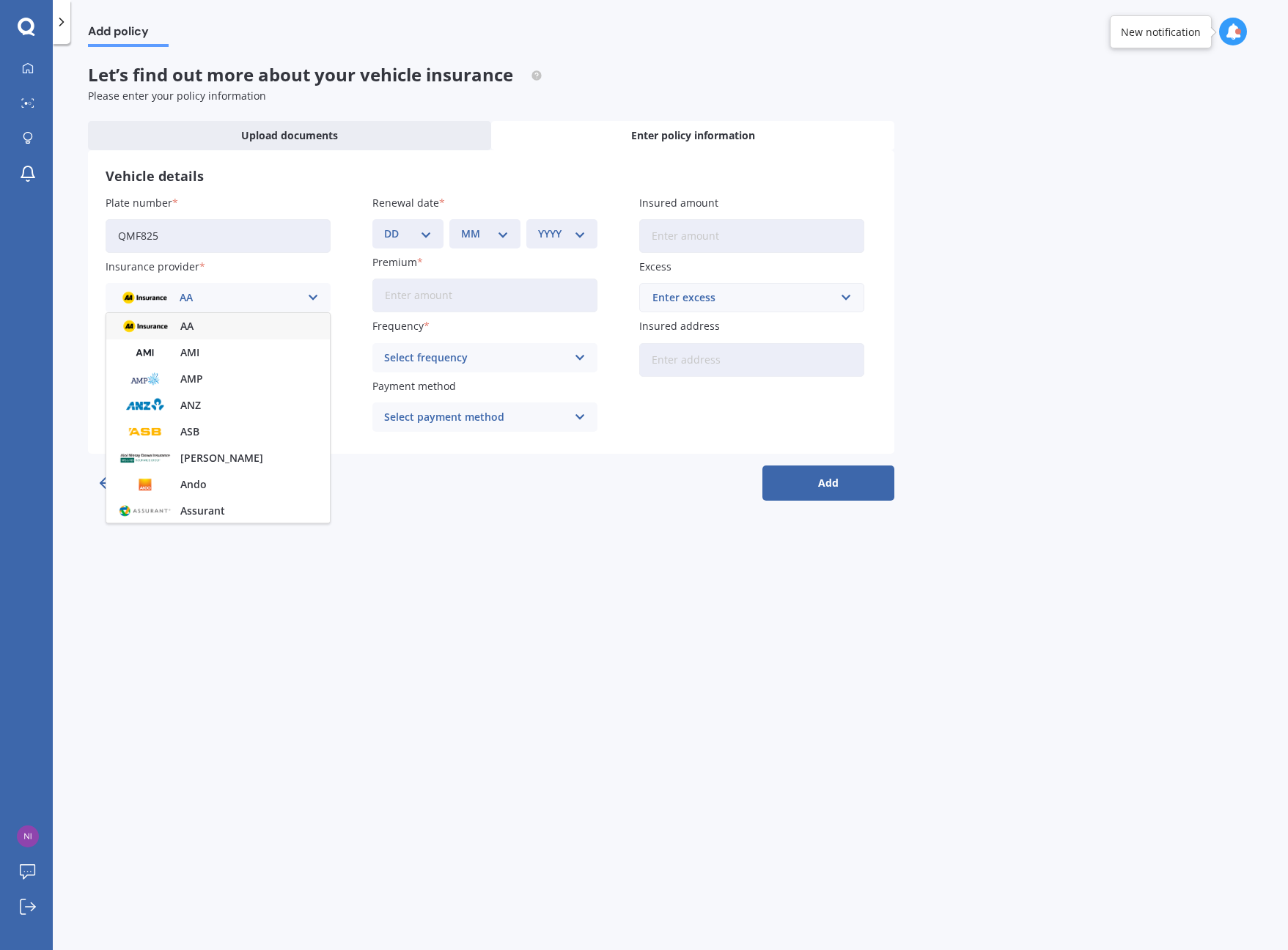
click at [333, 153] on div "Vehicle details Plate number QMF825 Insurance provider AA AA AMI AMP ANZ ASB Ai…" at bounding box center [491, 302] width 807 height 304
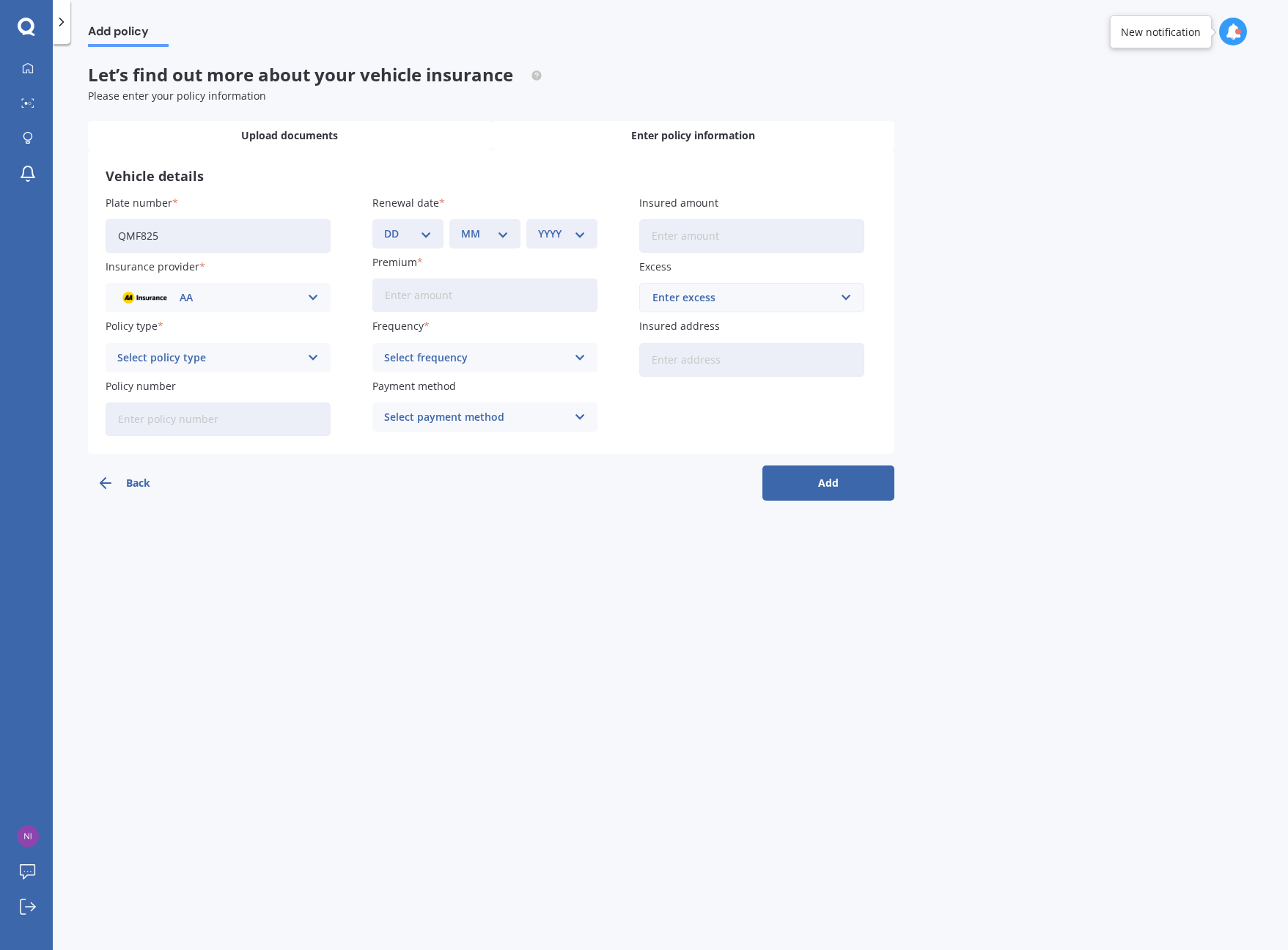
click at [336, 139] on span "Upload documents" at bounding box center [289, 135] width 97 height 14
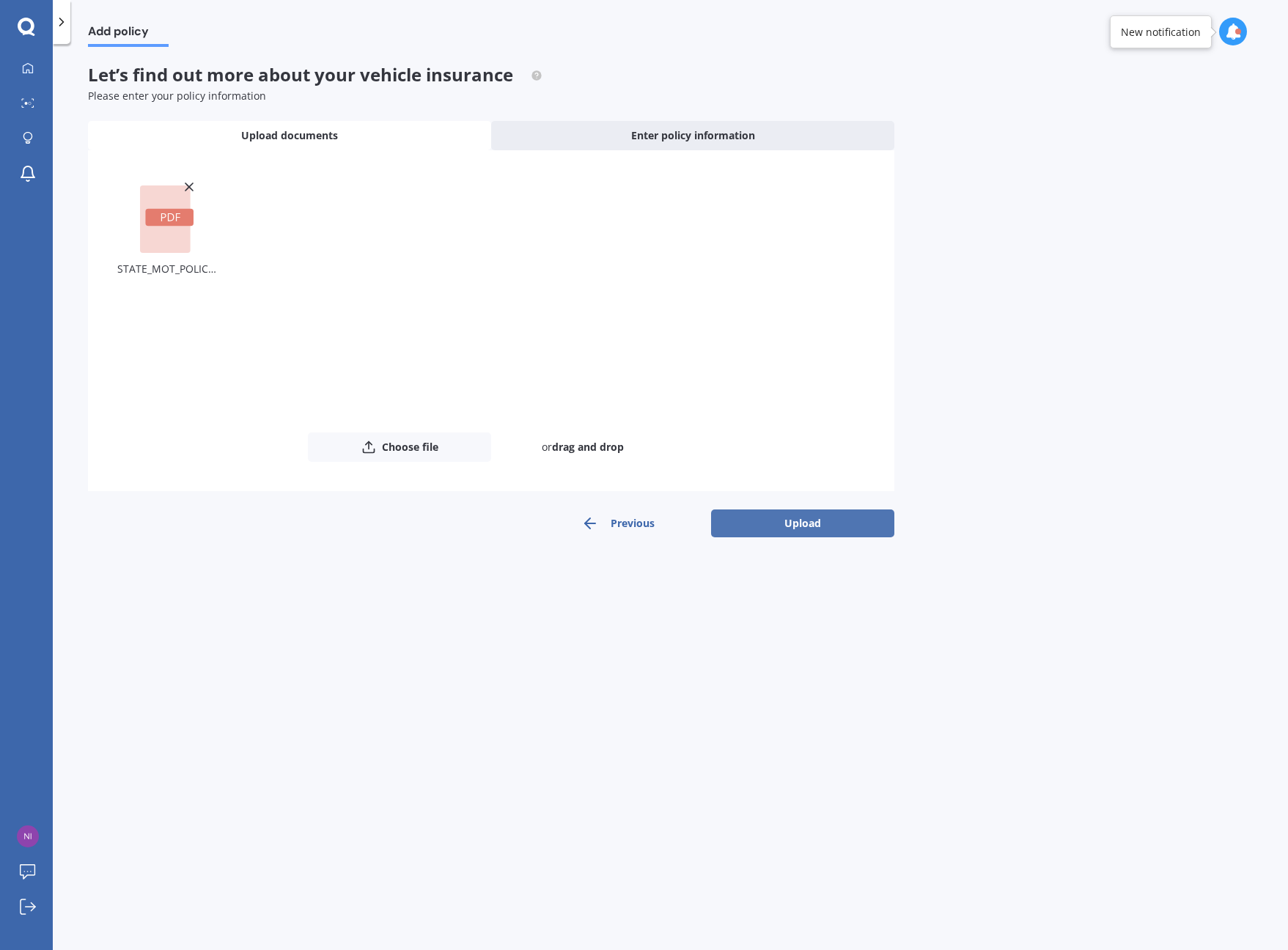
click at [794, 518] on button "Upload" at bounding box center [803, 523] width 183 height 27
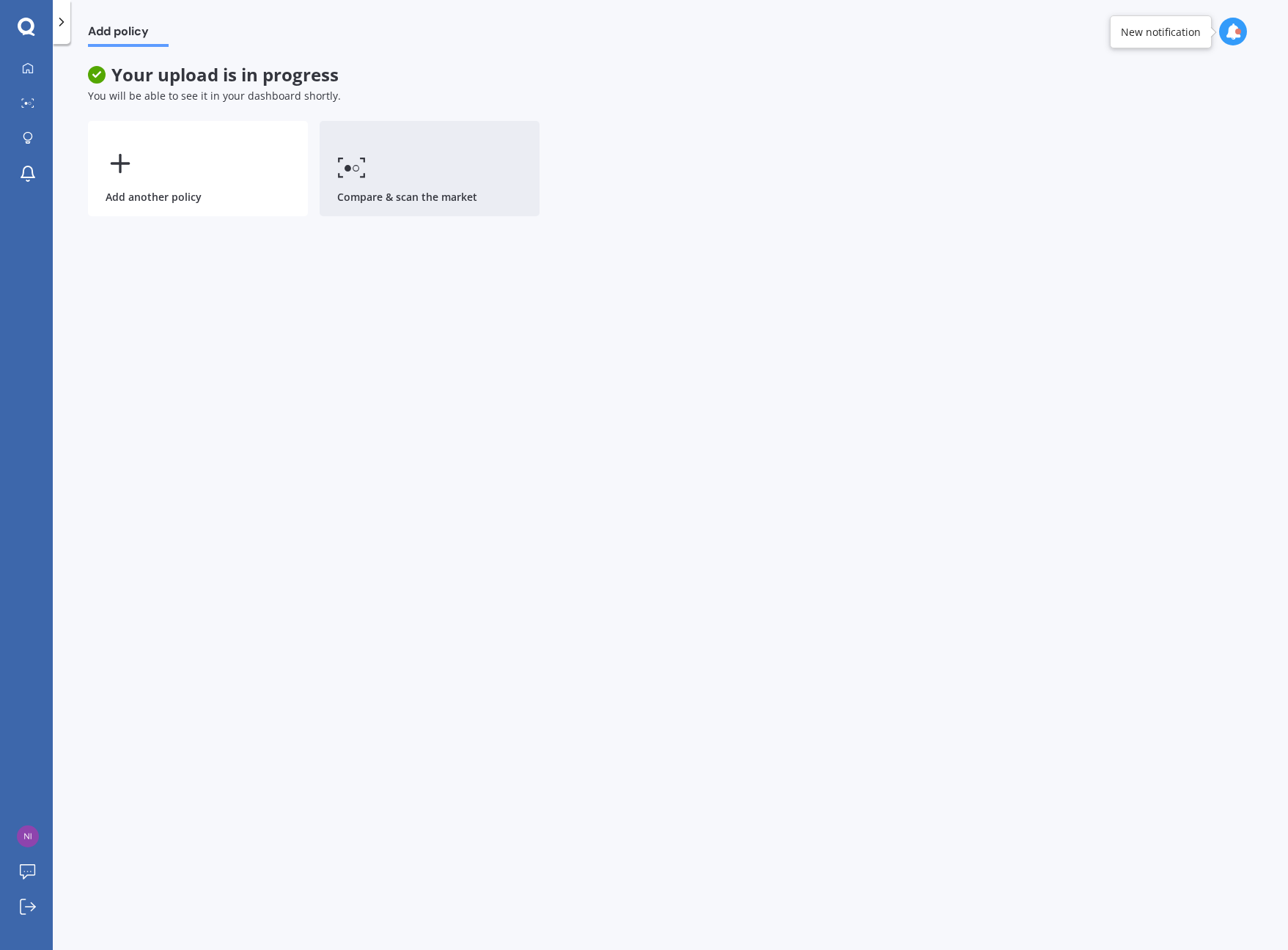
click at [362, 165] on icon at bounding box center [352, 168] width 29 height 21
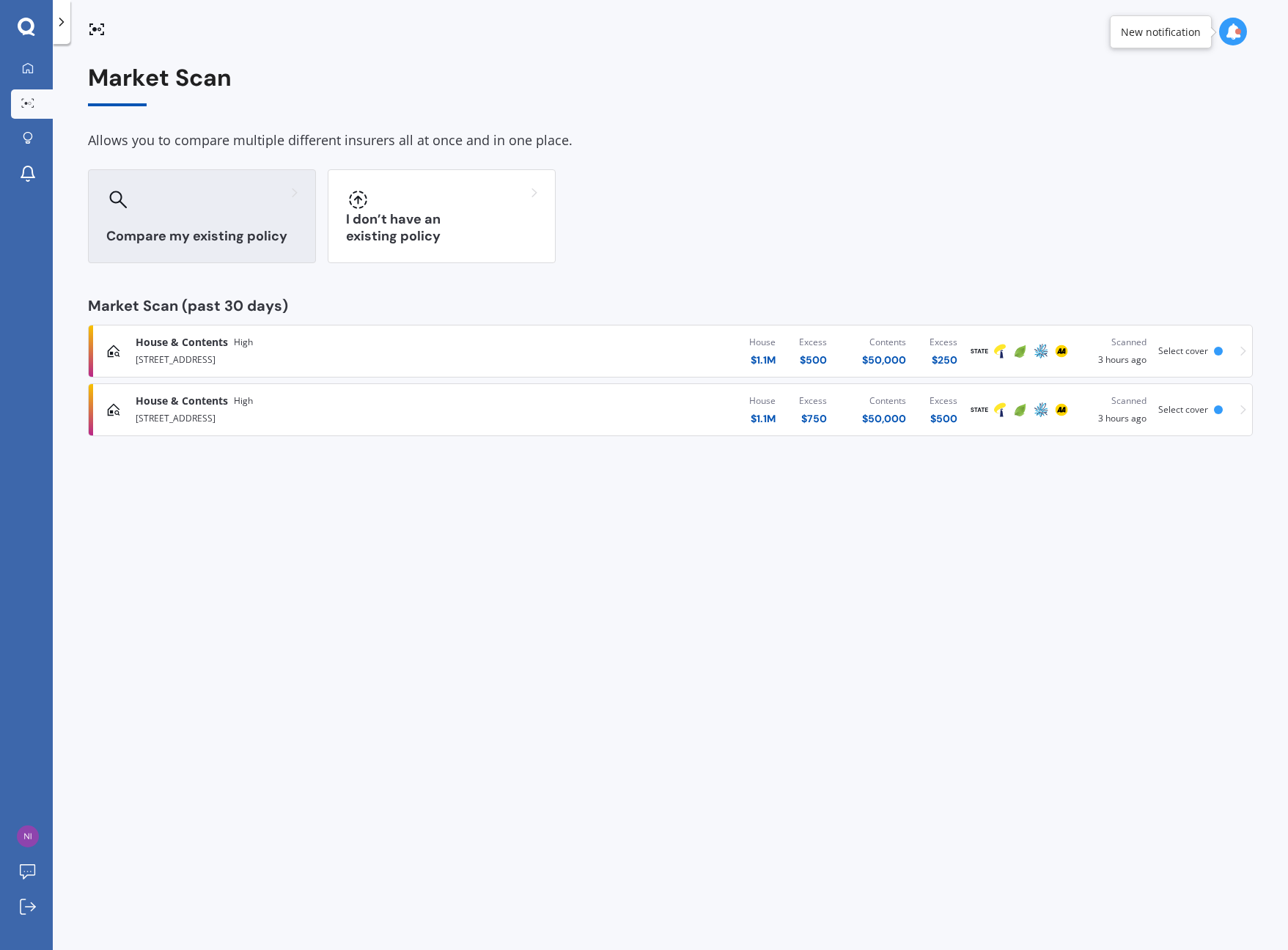
click at [228, 221] on div "Compare my existing policy" at bounding box center [201, 216] width 228 height 94
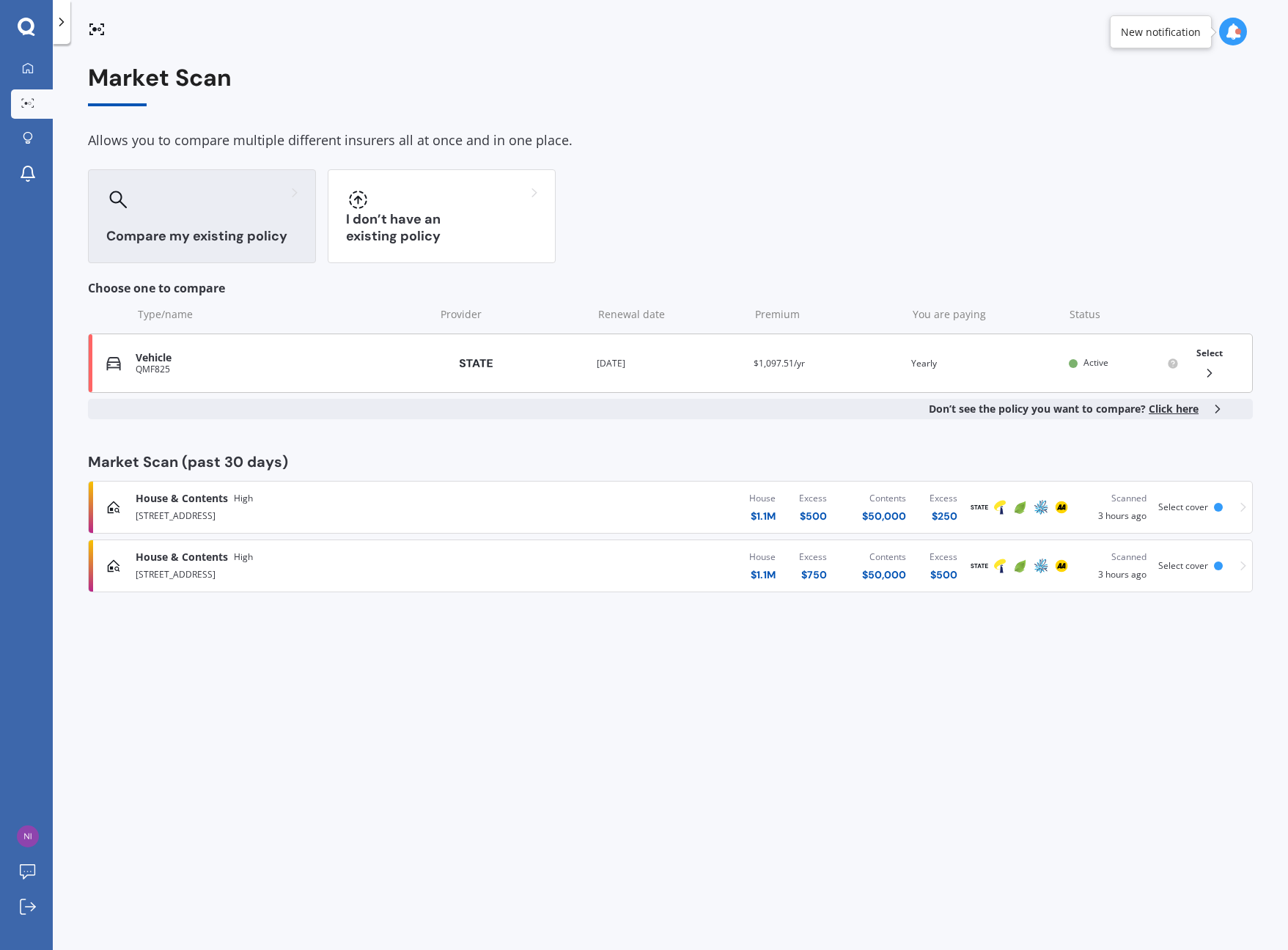
click at [832, 366] on div "Premium $1,097.51/yr" at bounding box center [826, 363] width 146 height 14
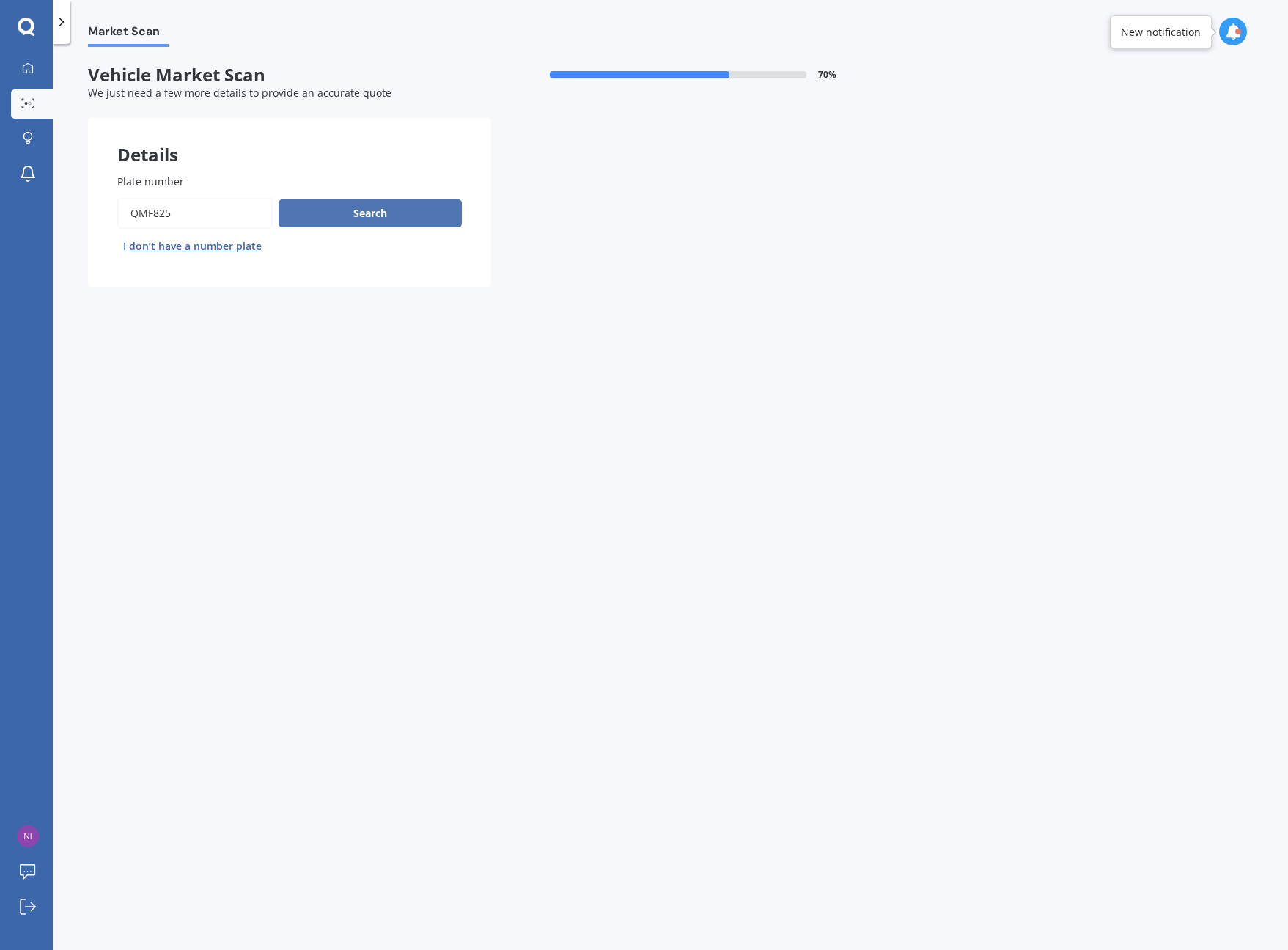
click at [411, 214] on button "Search" at bounding box center [370, 213] width 183 height 27
select select "VOLKSWAGEN"
select select "GOLF"
select select "25"
select select "06"
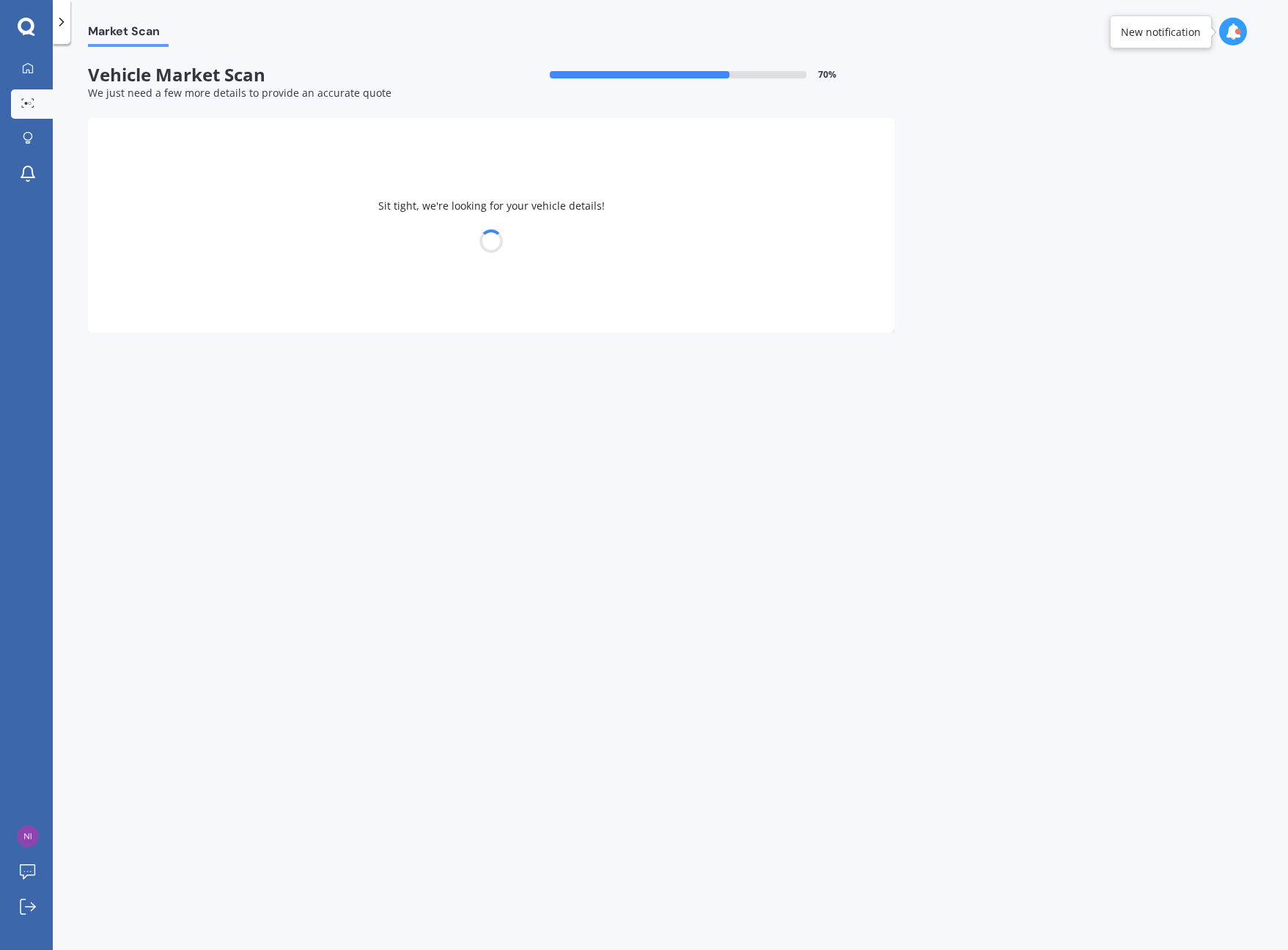
select select "1985"
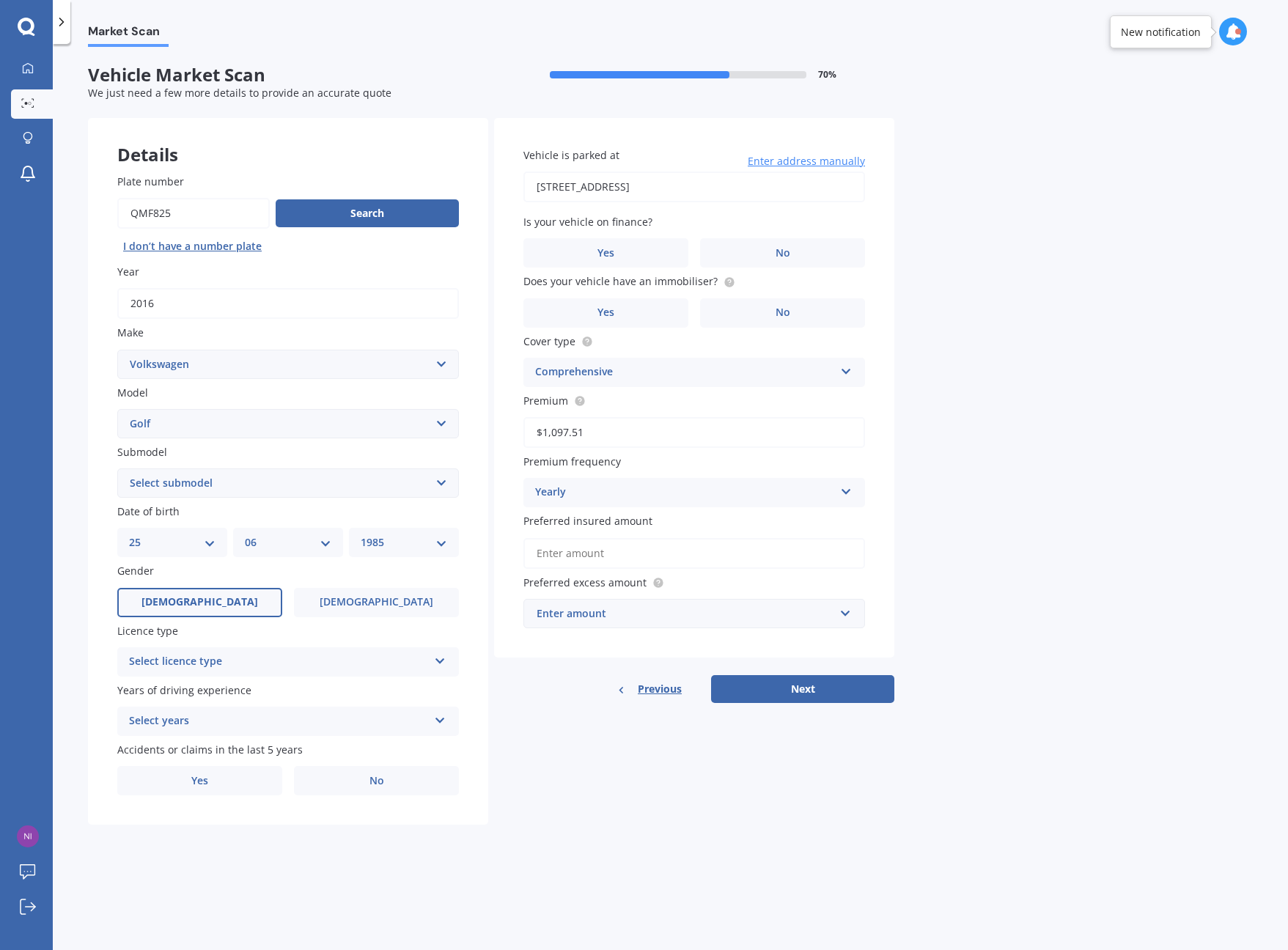
select select "GTE HYBRID"
click at [331, 659] on div "Select licence type" at bounding box center [279, 662] width 299 height 18
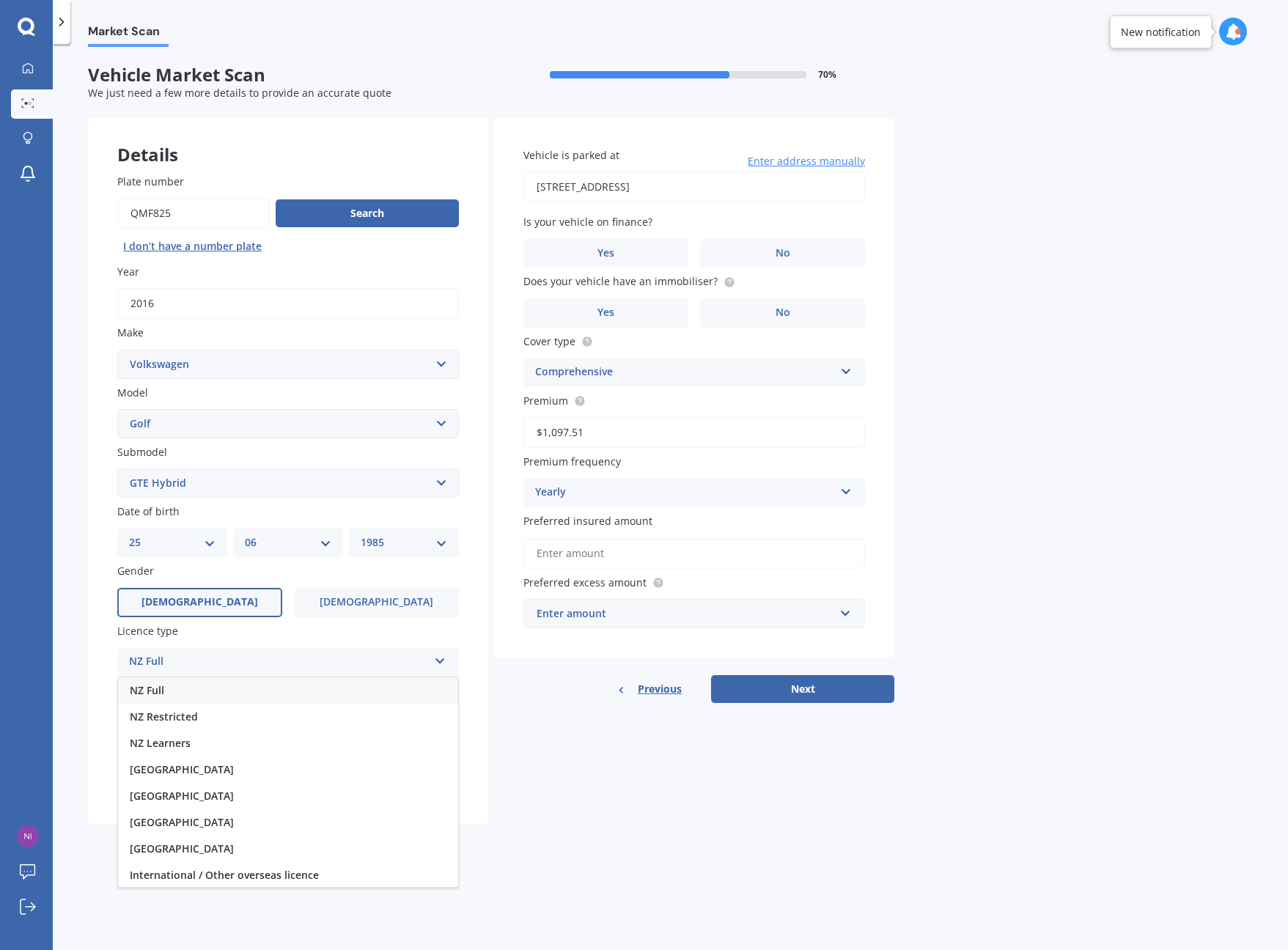
click at [288, 688] on div "NZ Full" at bounding box center [288, 690] width 340 height 27
click at [273, 719] on div "Select years" at bounding box center [279, 721] width 299 height 18
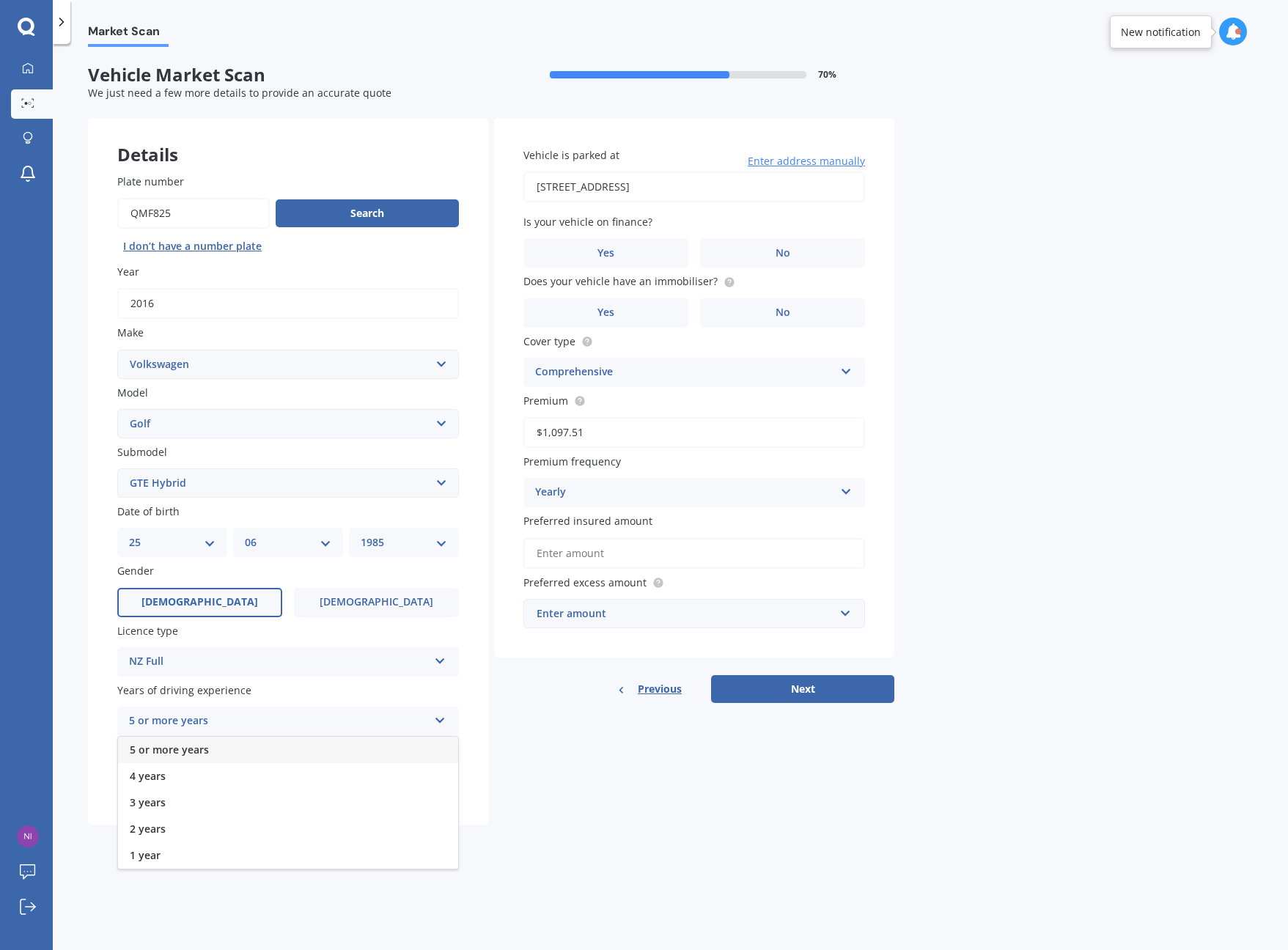
click at [268, 748] on div "5 or more years" at bounding box center [288, 749] width 340 height 27
click at [248, 782] on label "Yes" at bounding box center [200, 781] width 165 height 29
click at [0, 0] on input "Yes" at bounding box center [0, 0] width 0 height 0
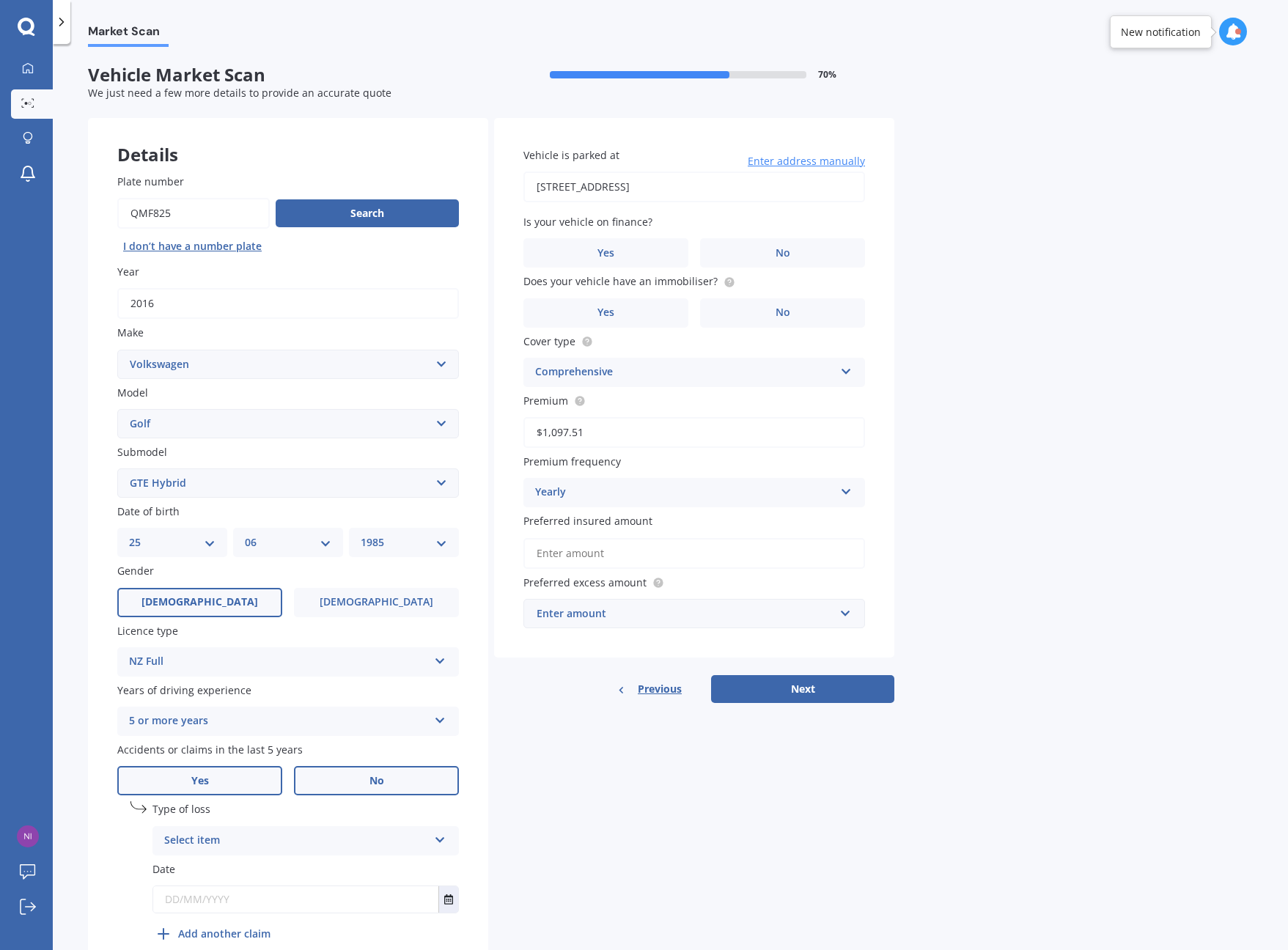
click at [371, 786] on label "No" at bounding box center [376, 781] width 165 height 29
click at [0, 0] on input "No" at bounding box center [0, 0] width 0 height 0
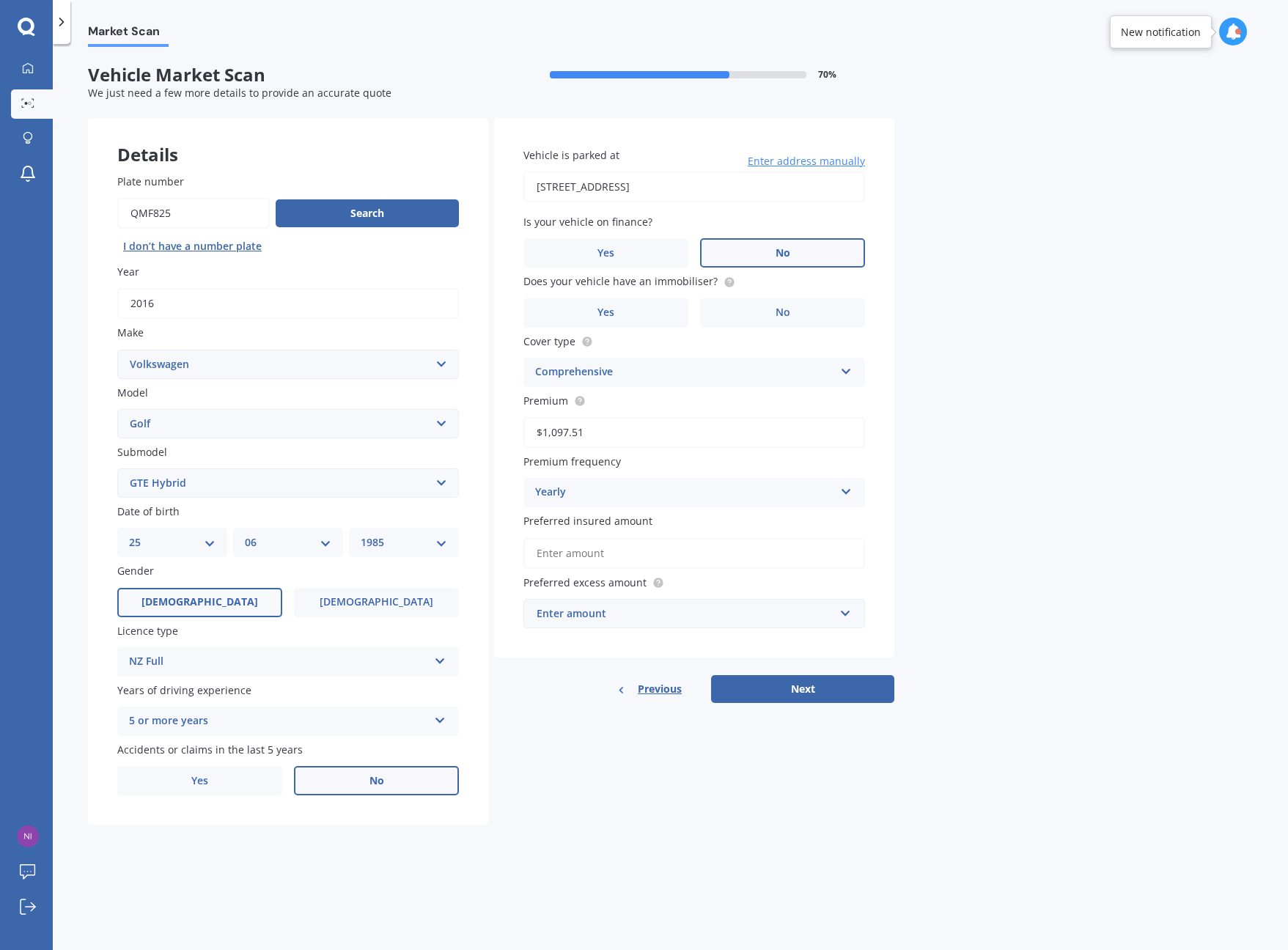
click at [775, 251] on span "No" at bounding box center [782, 253] width 14 height 12
click at [0, 0] on input "No" at bounding box center [0, 0] width 0 height 0
click at [778, 306] on span "No" at bounding box center [782, 312] width 14 height 12
click at [0, 0] on input "No" at bounding box center [0, 0] width 0 height 0
click at [662, 543] on input "Preferred insured amount" at bounding box center [694, 553] width 342 height 31
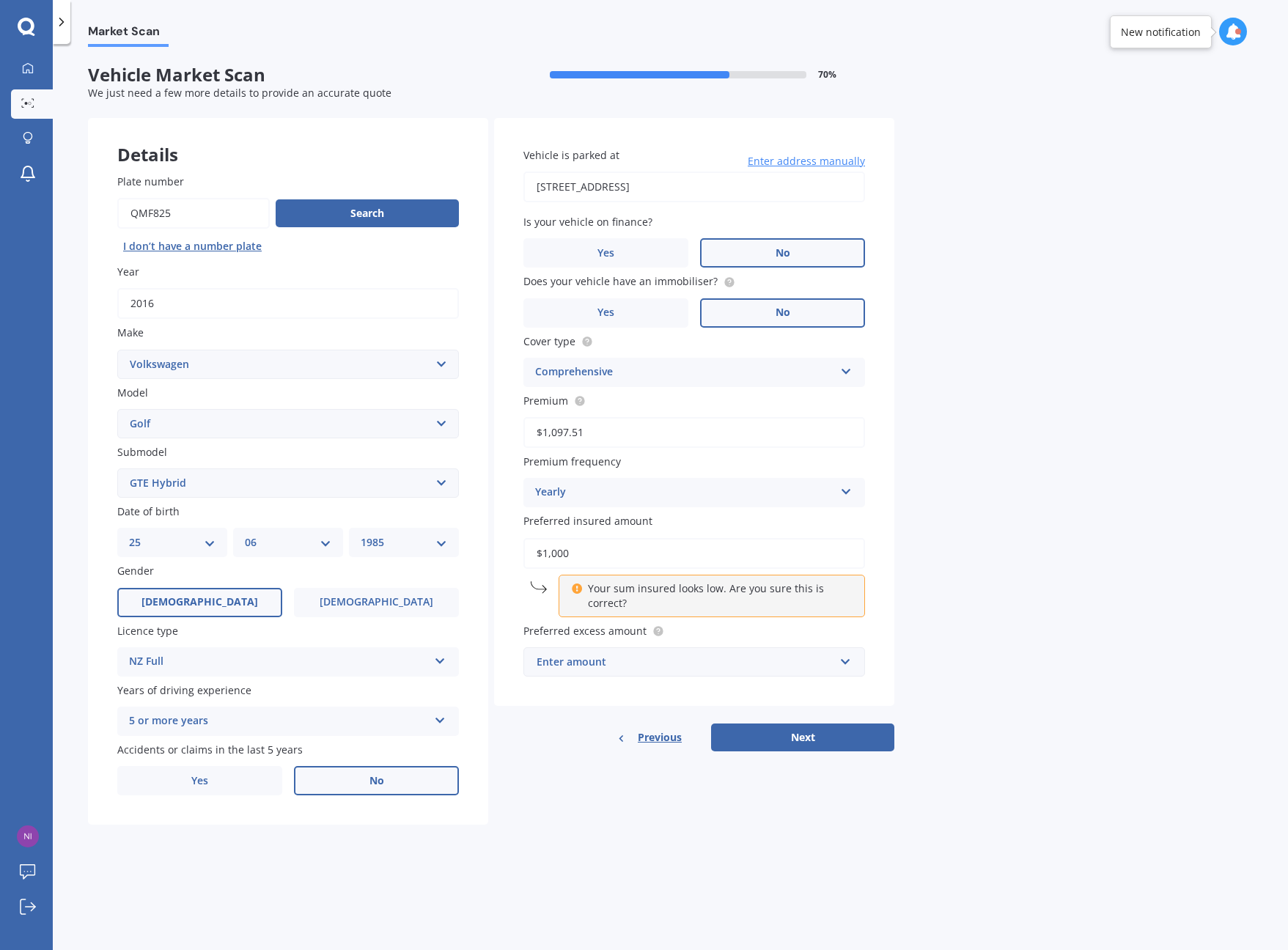
type input "$10,000"
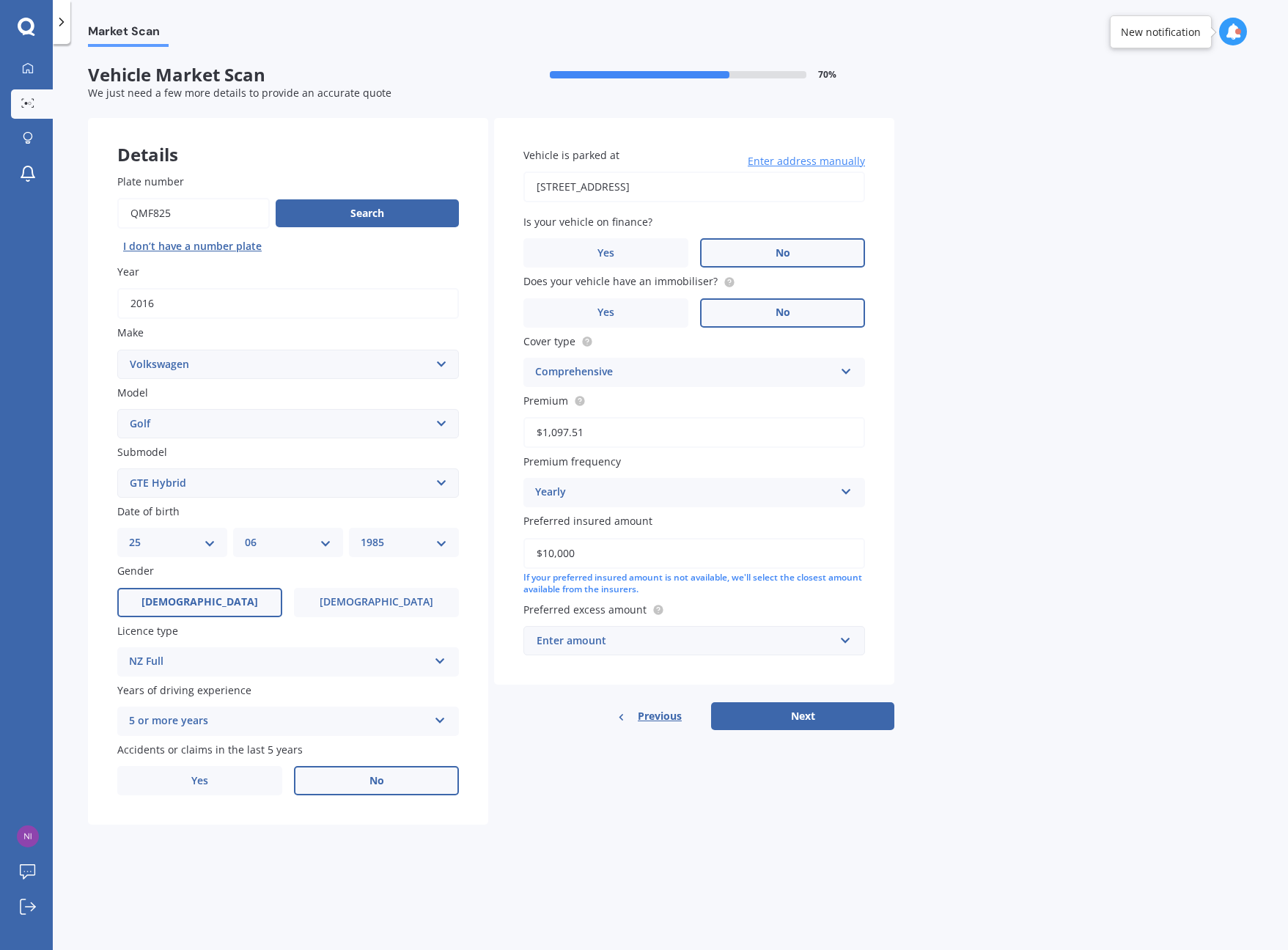
click at [1009, 556] on div "Market Scan Vehicle Market Scan 70 % We just need a few more details to provide…" at bounding box center [670, 499] width 1235 height 906
click at [769, 633] on div "Enter amount" at bounding box center [685, 640] width 298 height 16
click at [607, 709] on div "$500" at bounding box center [694, 723] width 340 height 27
click at [793, 728] on button "Next" at bounding box center [803, 732] width 183 height 27
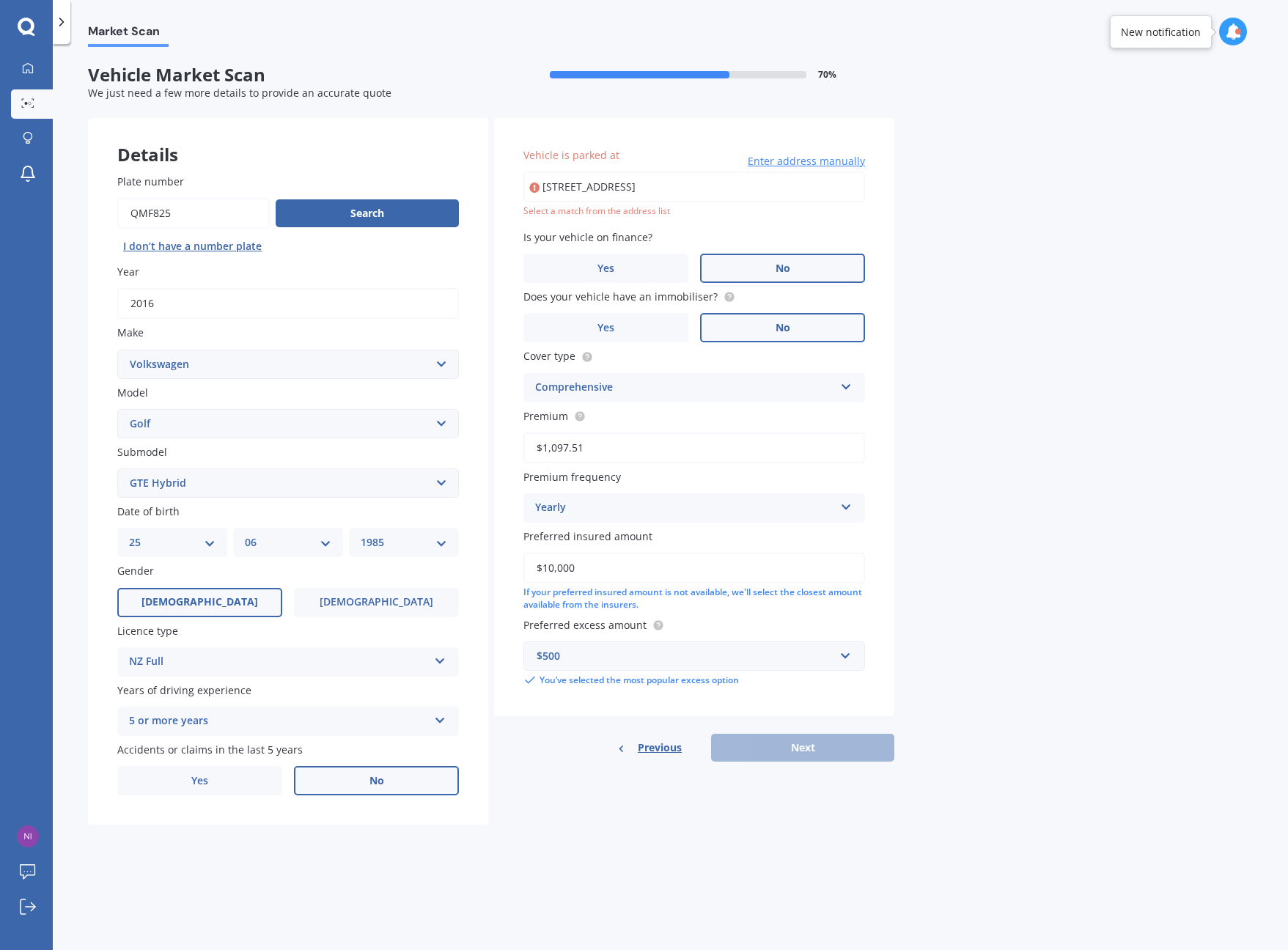
type input "[STREET_ADDRESS]"
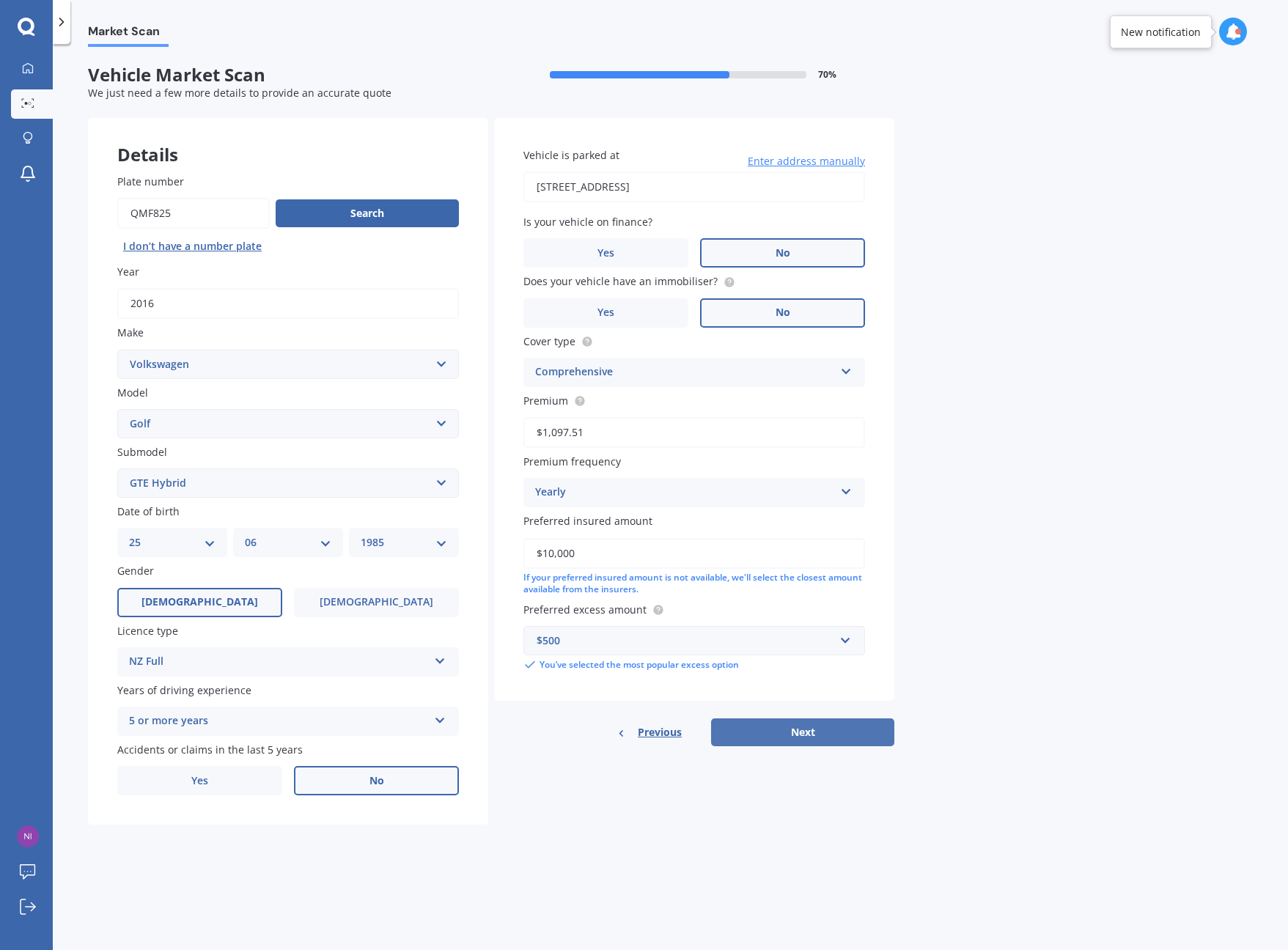
click at [816, 726] on button "Next" at bounding box center [803, 732] width 183 height 27
select select "25"
select select "06"
select select "1985"
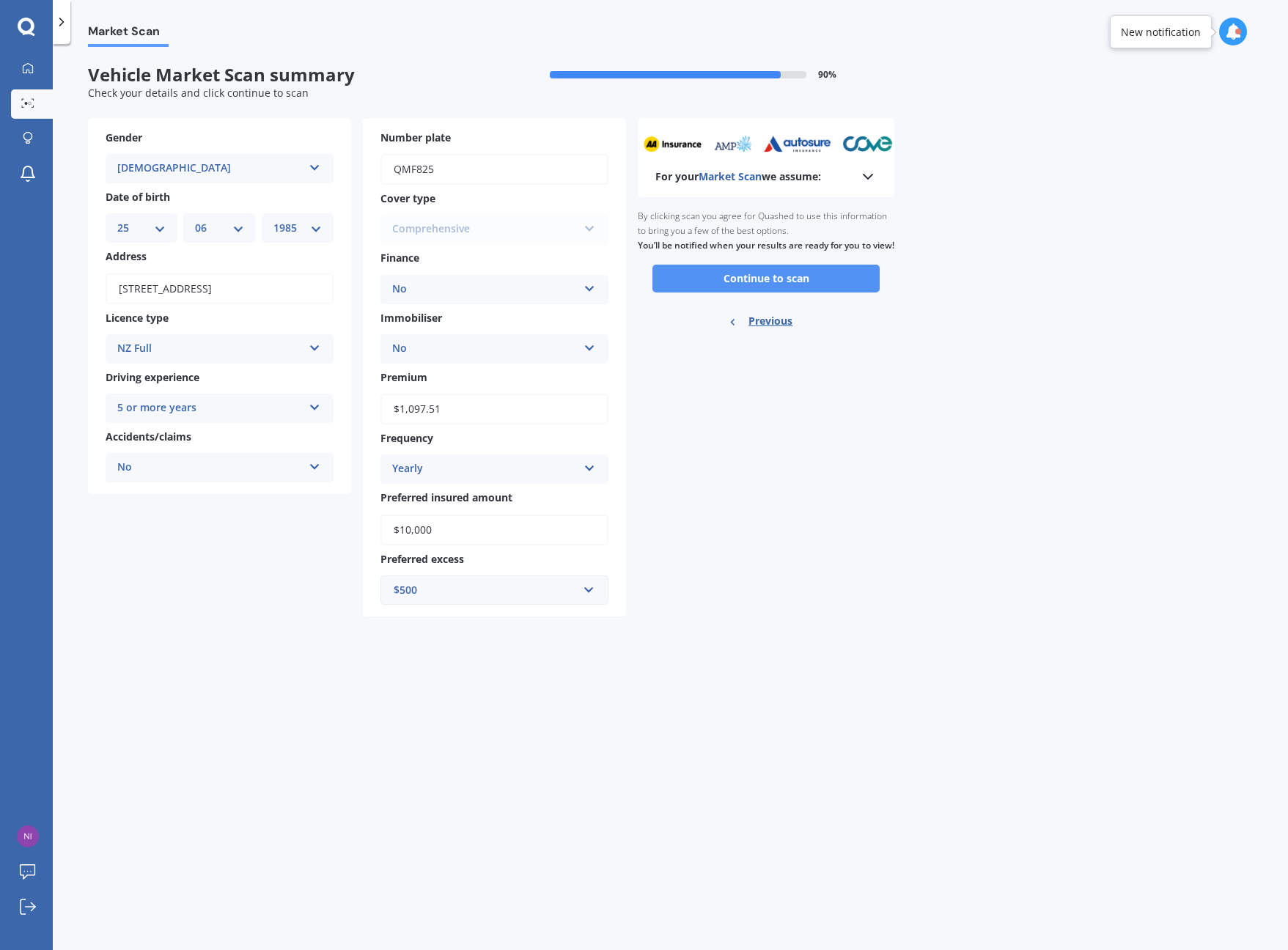
click at [767, 289] on button "Continue to scan" at bounding box center [766, 279] width 227 height 27
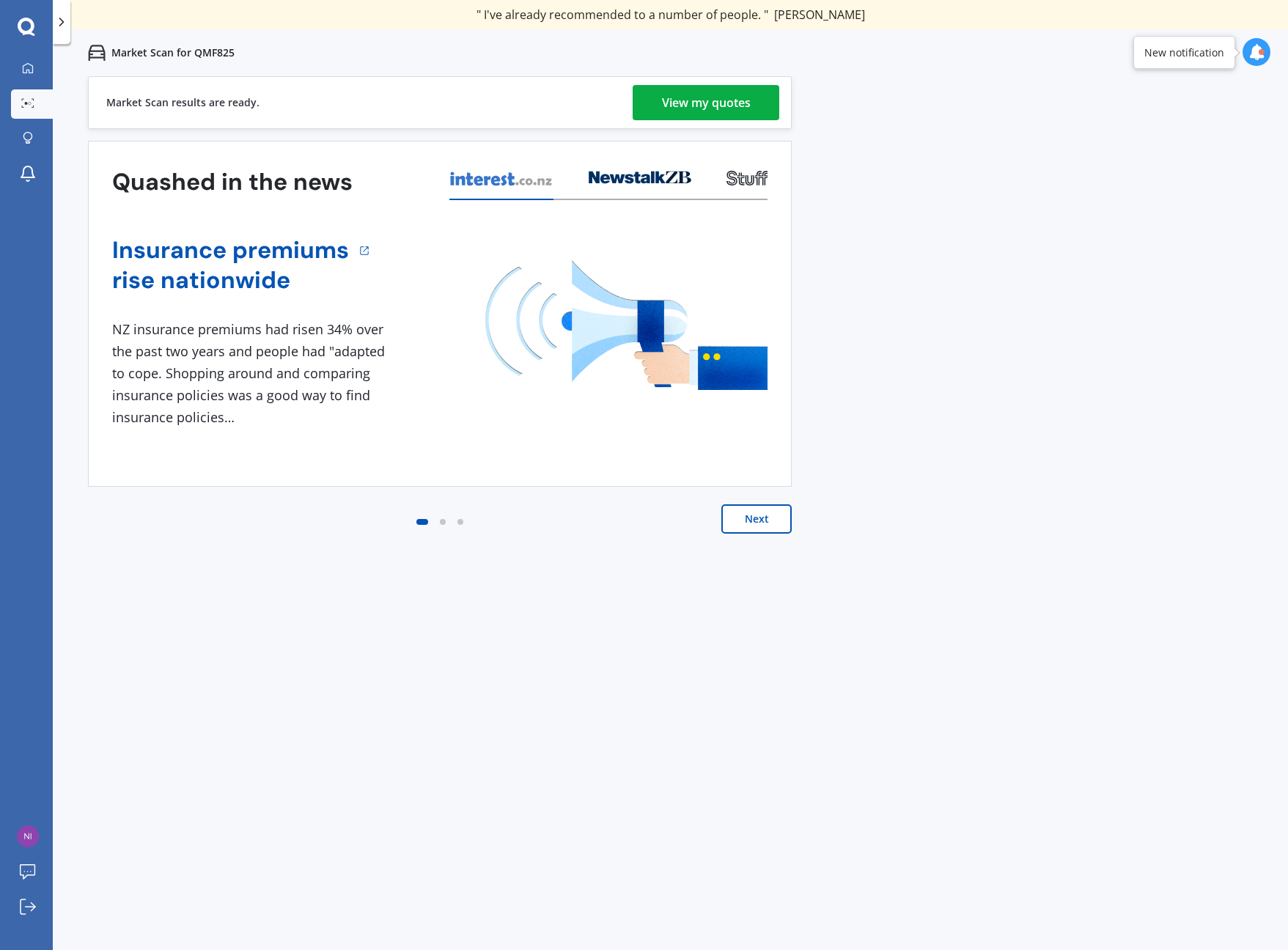
click at [697, 98] on div "View my quotes" at bounding box center [706, 102] width 89 height 35
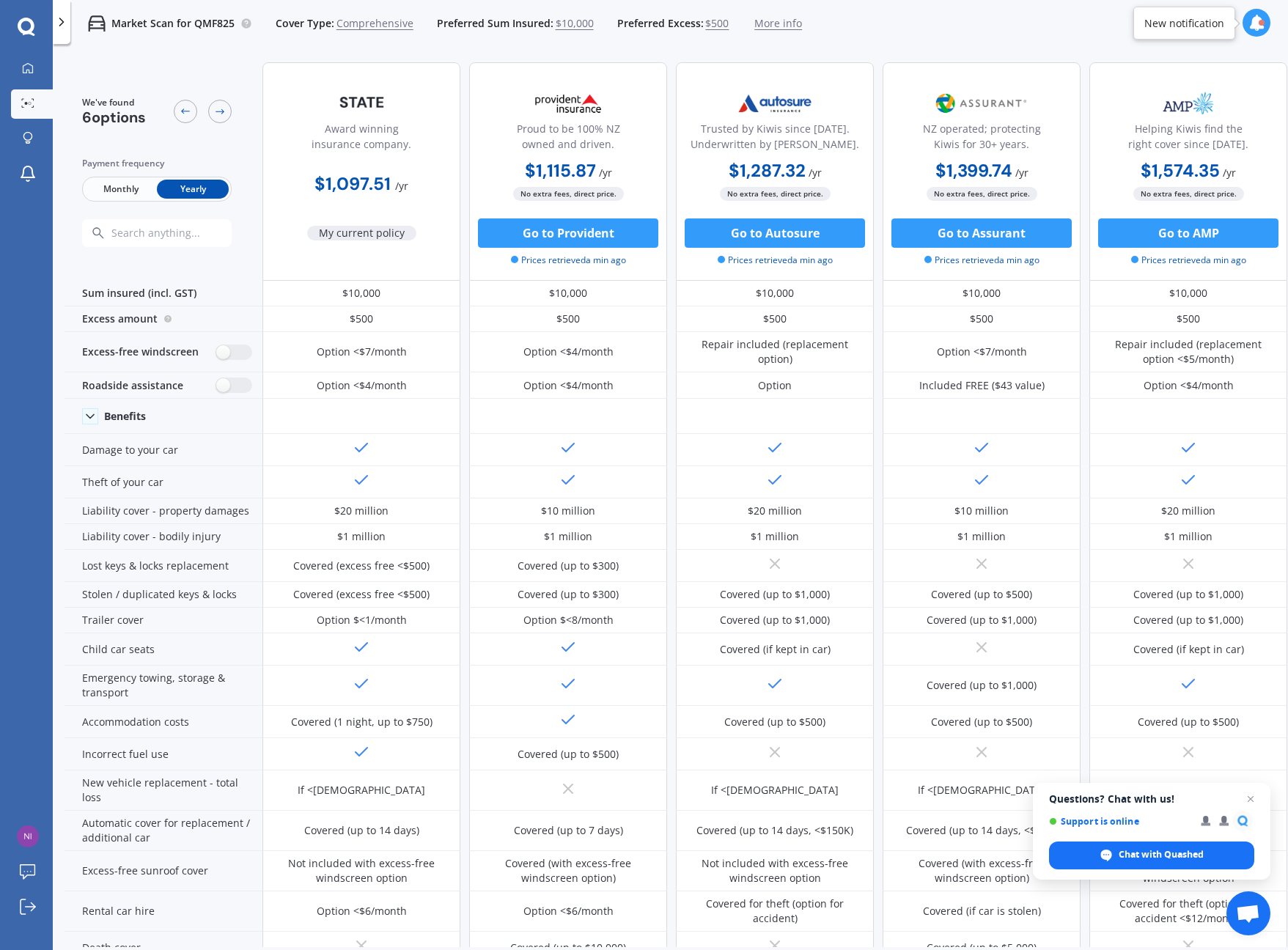
click at [29, 31] on icon at bounding box center [26, 26] width 17 height 17
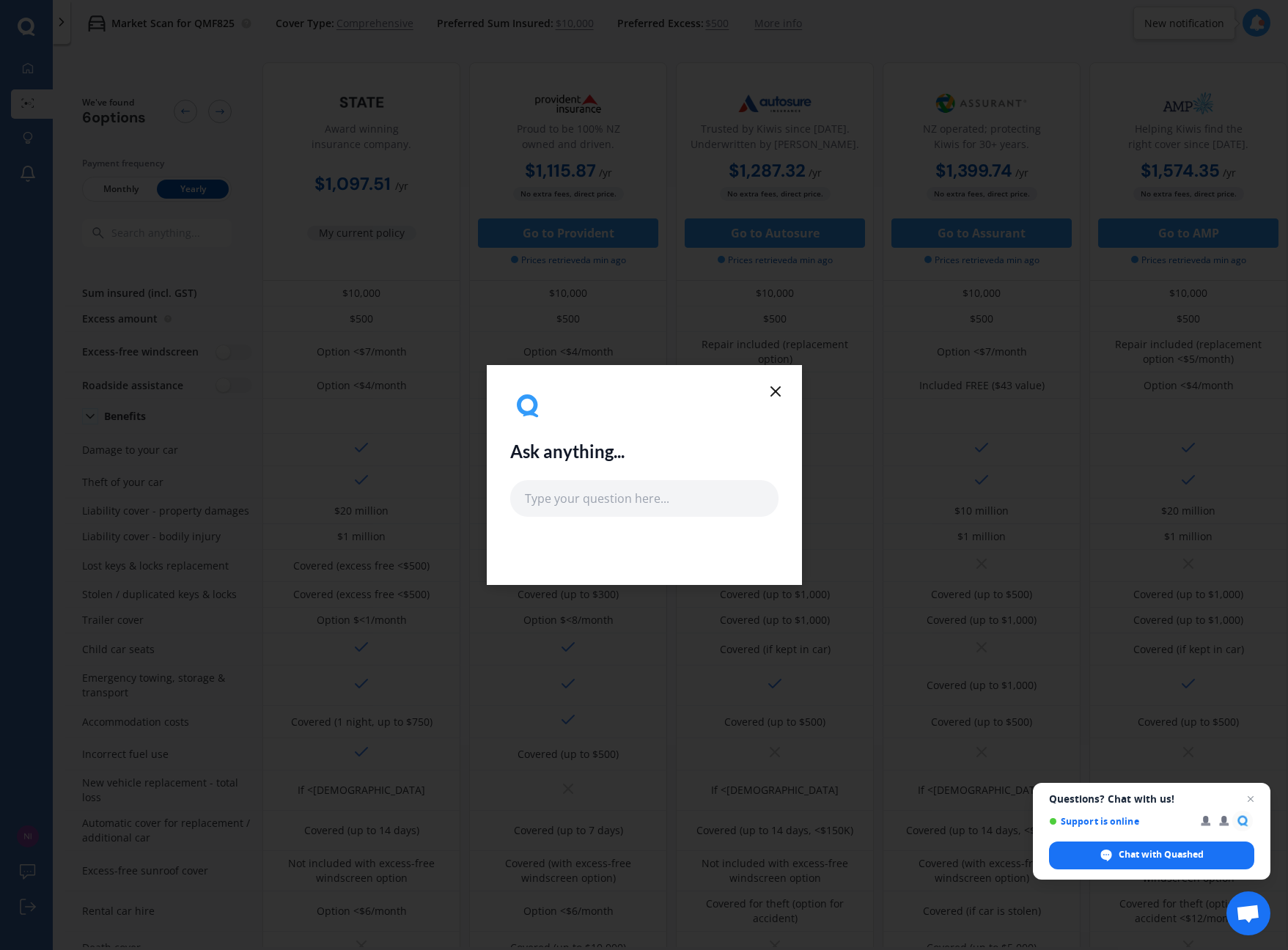
click at [778, 388] on line at bounding box center [775, 391] width 9 height 9
